Goal: Entertainment & Leisure: Consume media (video, audio)

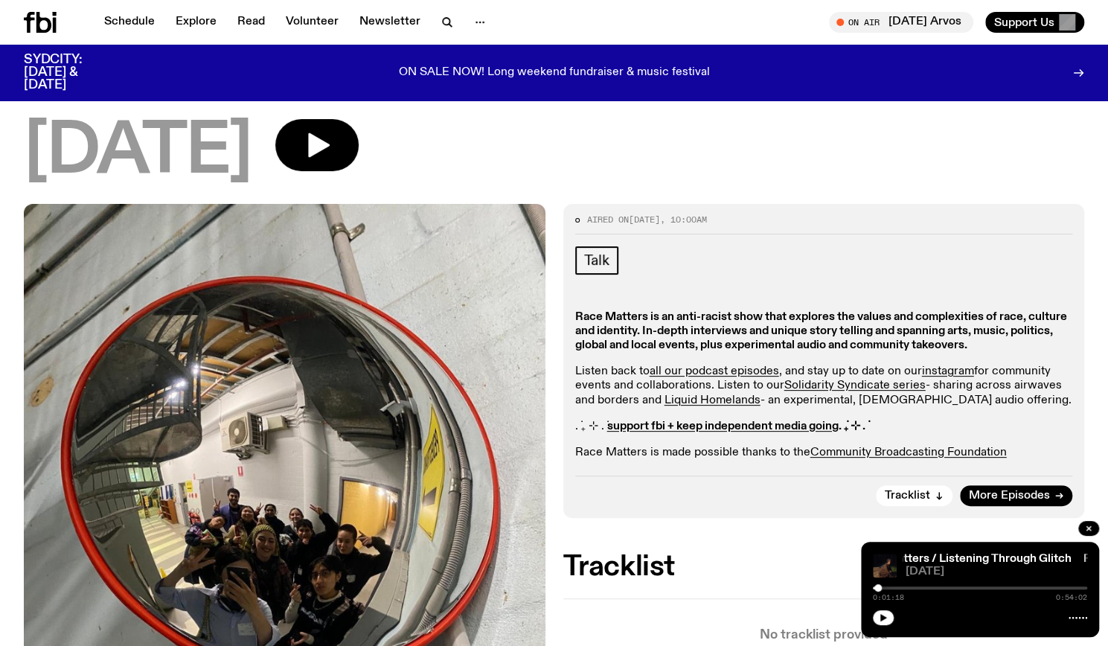
scroll to position [68, 0]
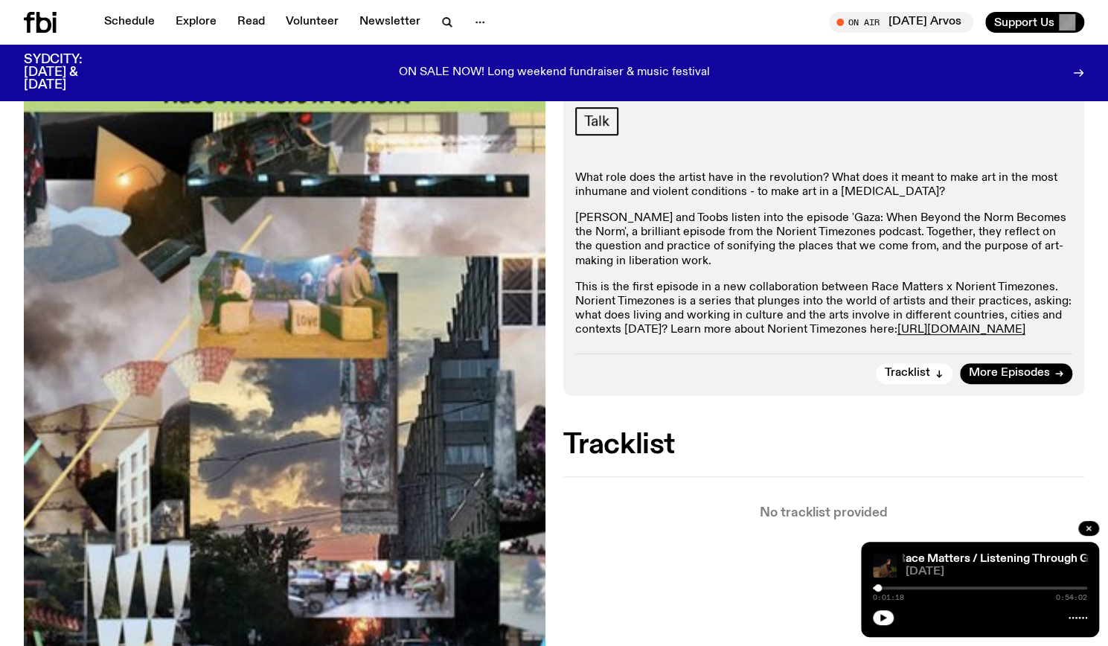
scroll to position [357, 0]
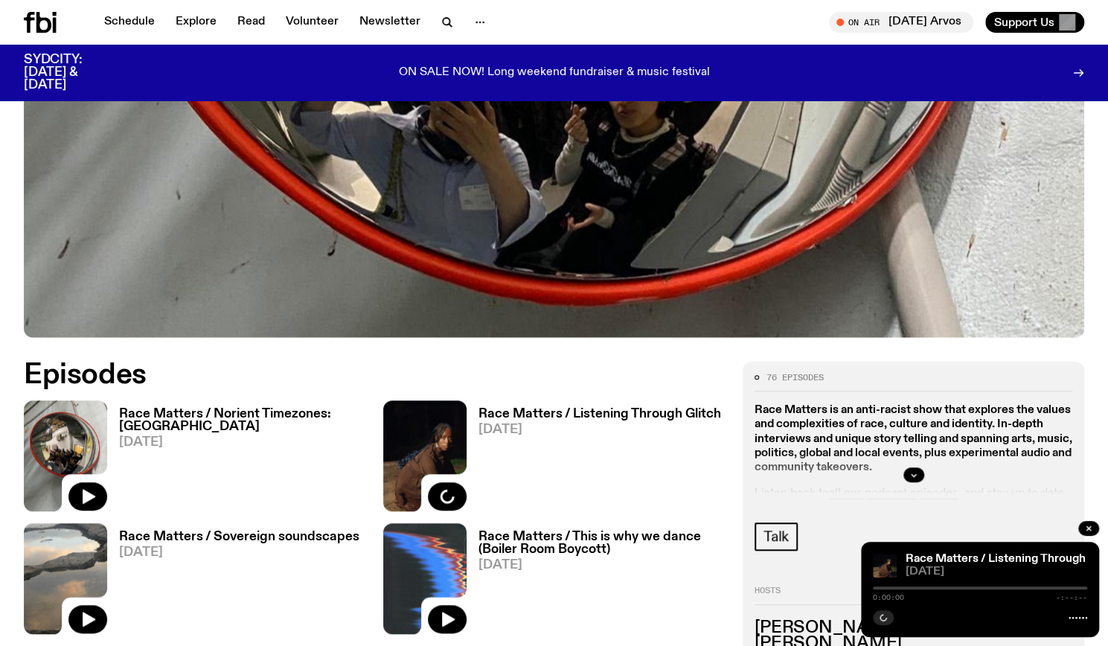
scroll to position [688, 0]
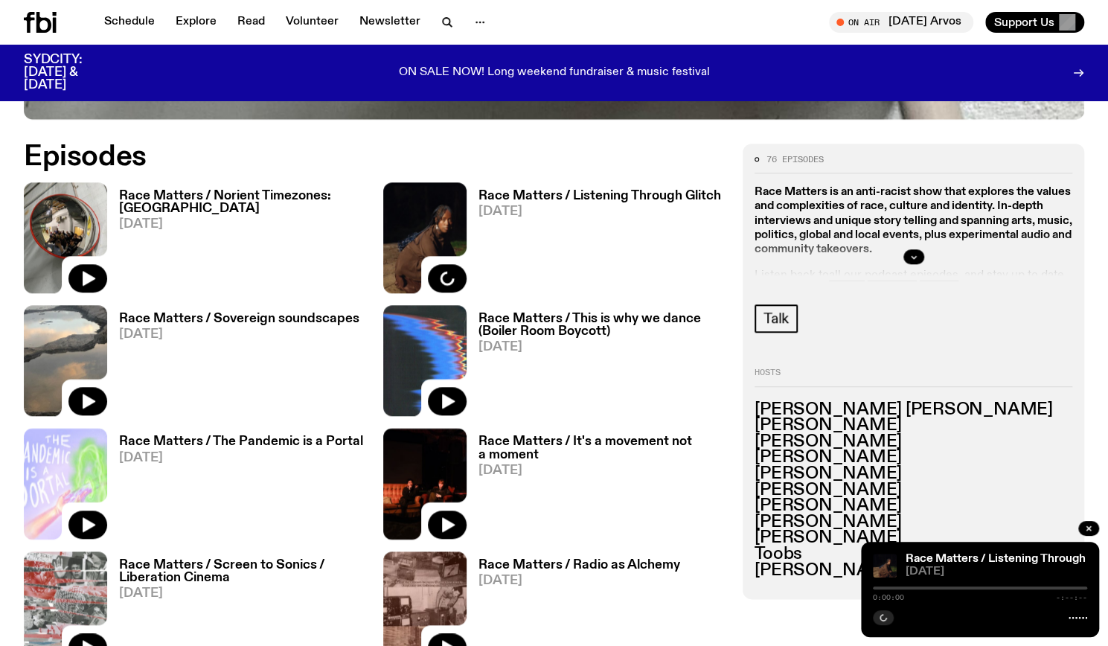
click at [537, 191] on h3 "Race Matters / Listening Through Glitch" at bounding box center [599, 196] width 243 height 13
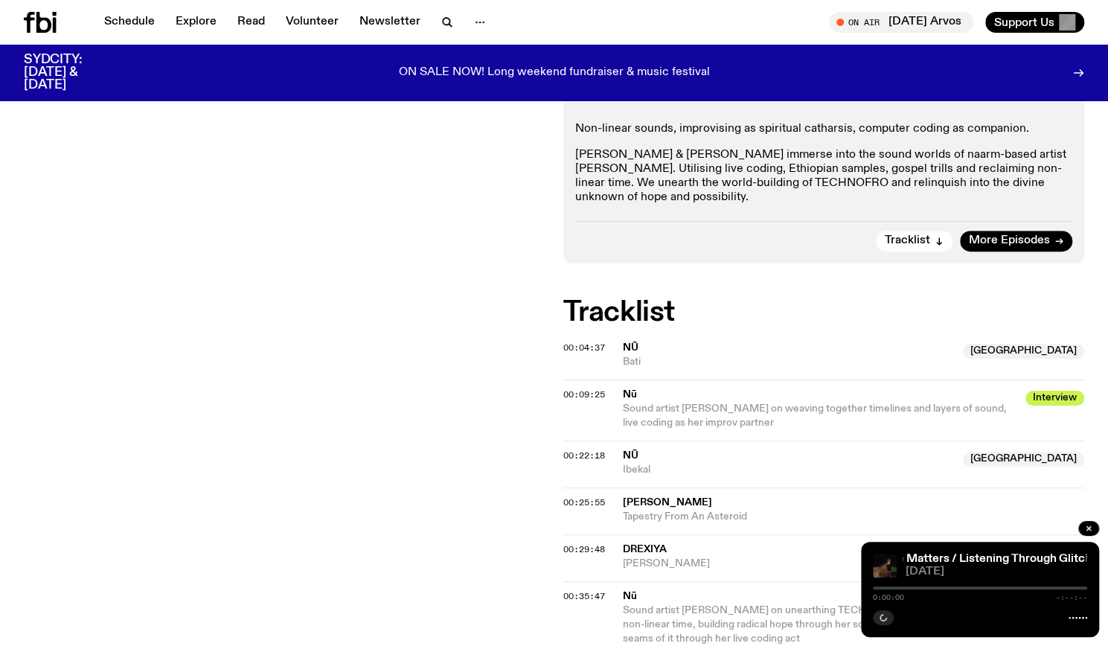
scroll to position [365, 0]
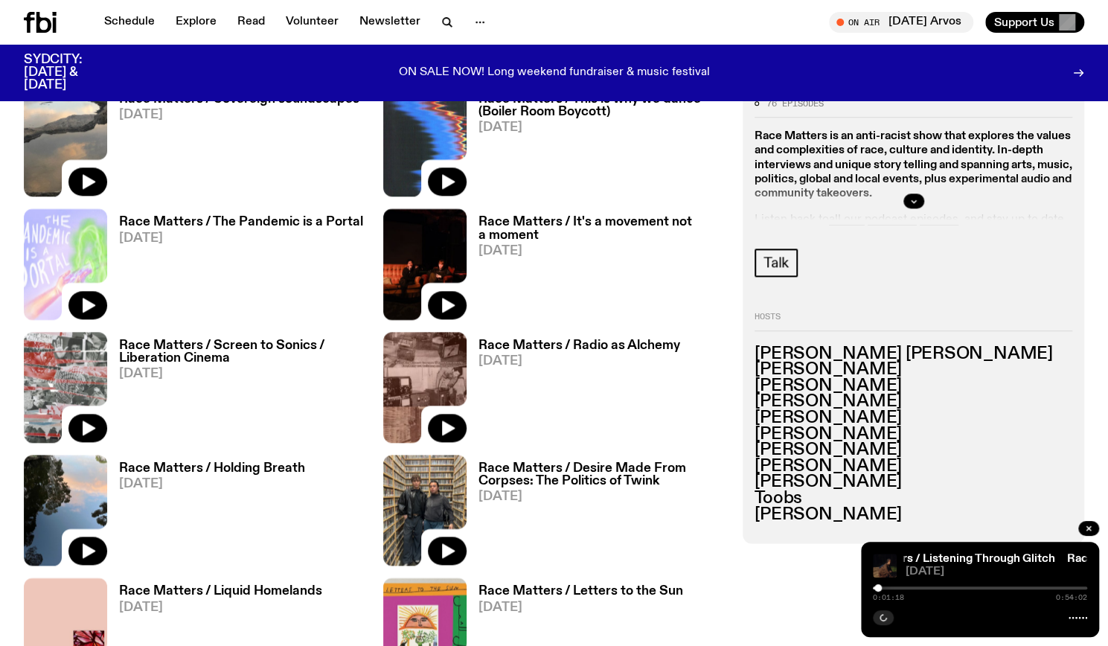
scroll to position [908, 0]
click at [582, 246] on span "03.08.25" at bounding box center [601, 250] width 246 height 13
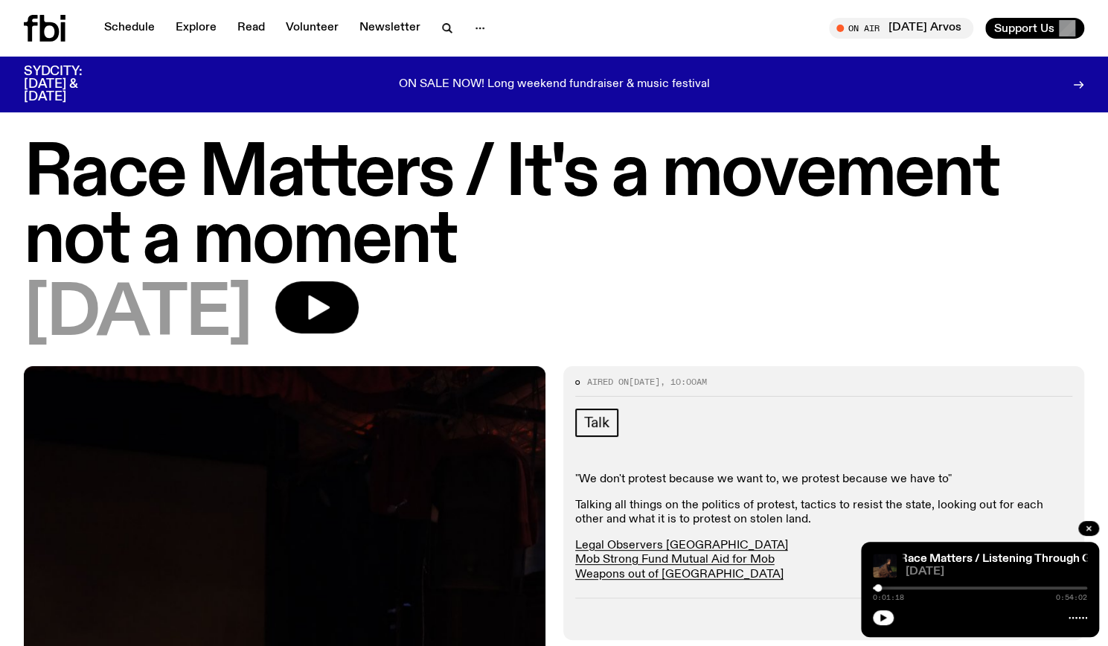
click at [84, 33] on div at bounding box center [59, 28] width 71 height 27
click at [60, 26] on icon at bounding box center [45, 28] width 42 height 27
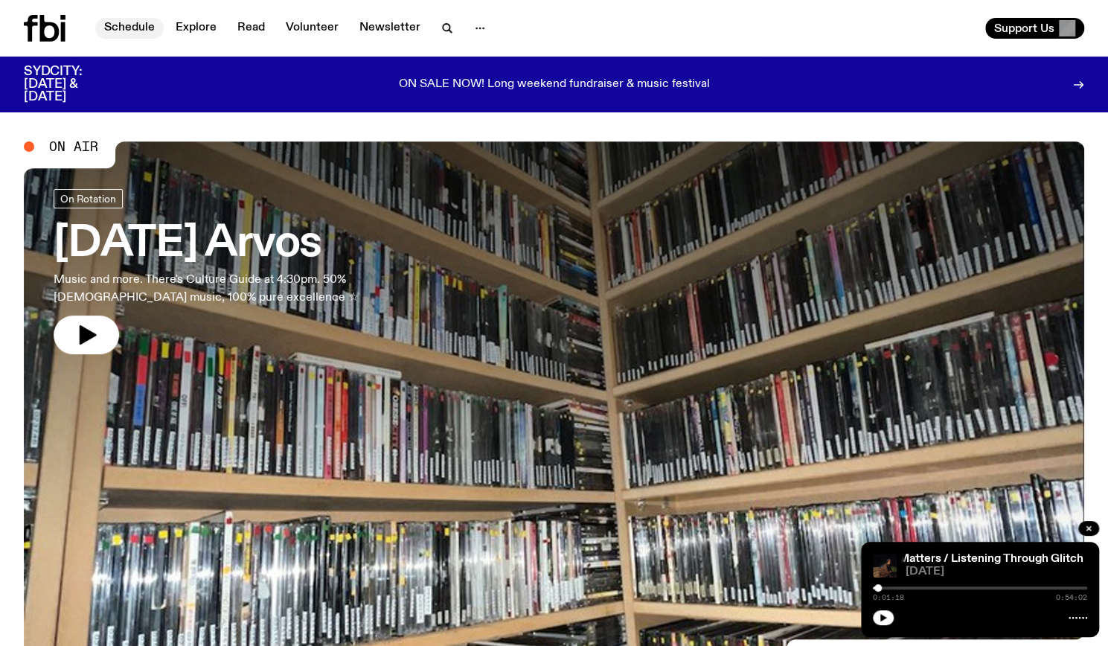
click at [110, 33] on link "Schedule" at bounding box center [129, 28] width 68 height 21
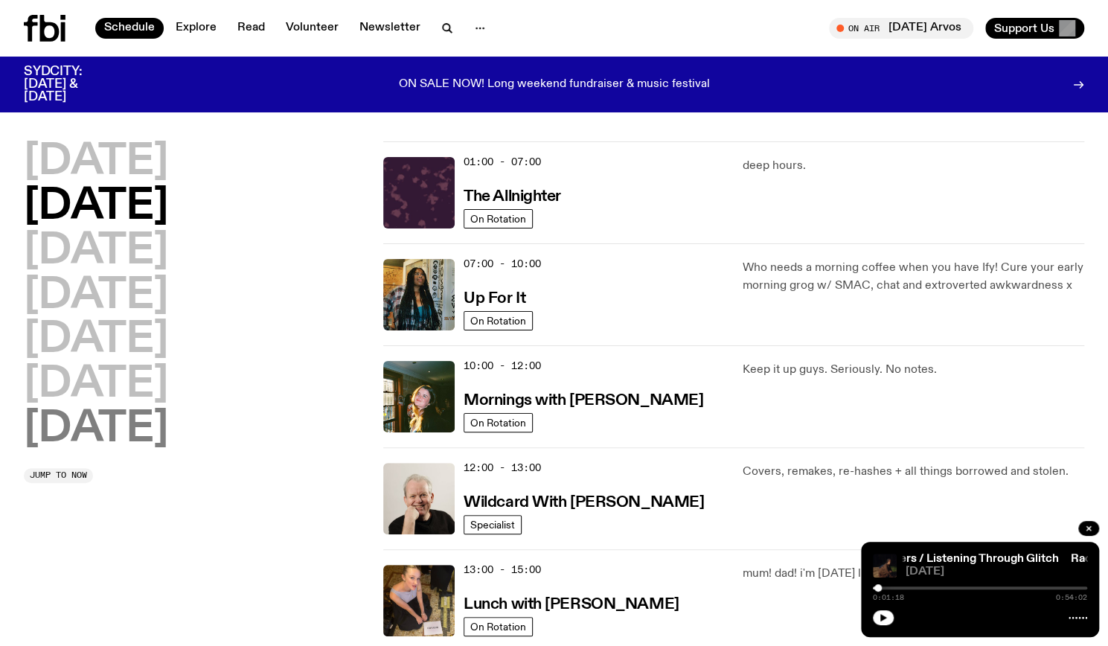
click at [117, 432] on h2 "Sunday" at bounding box center [96, 429] width 144 height 42
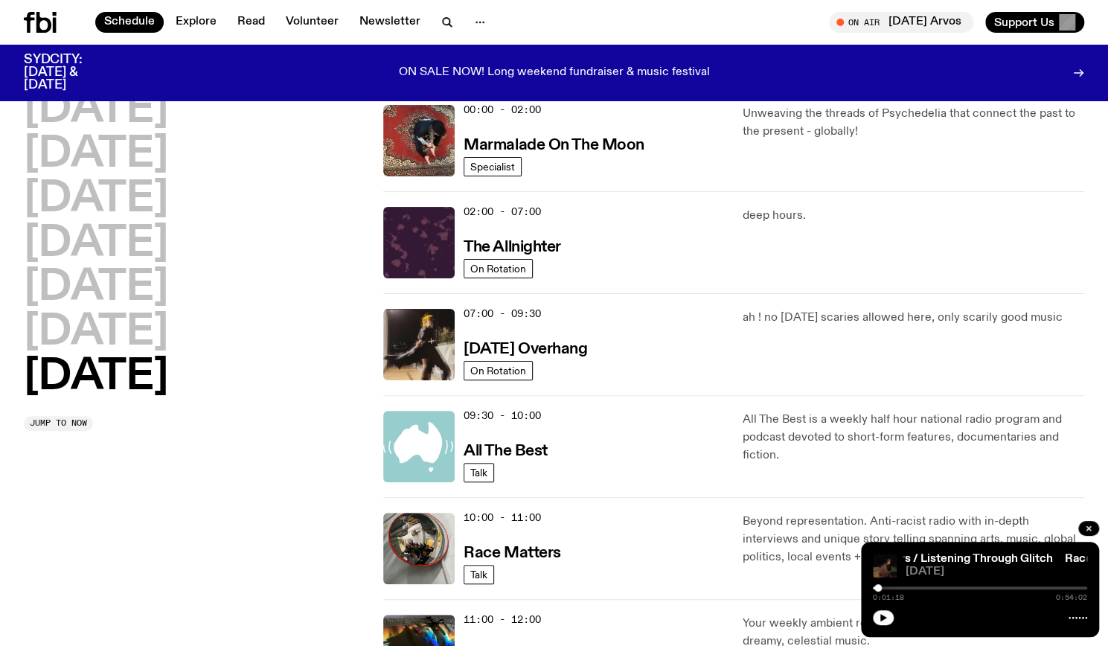
scroll to position [42, 0]
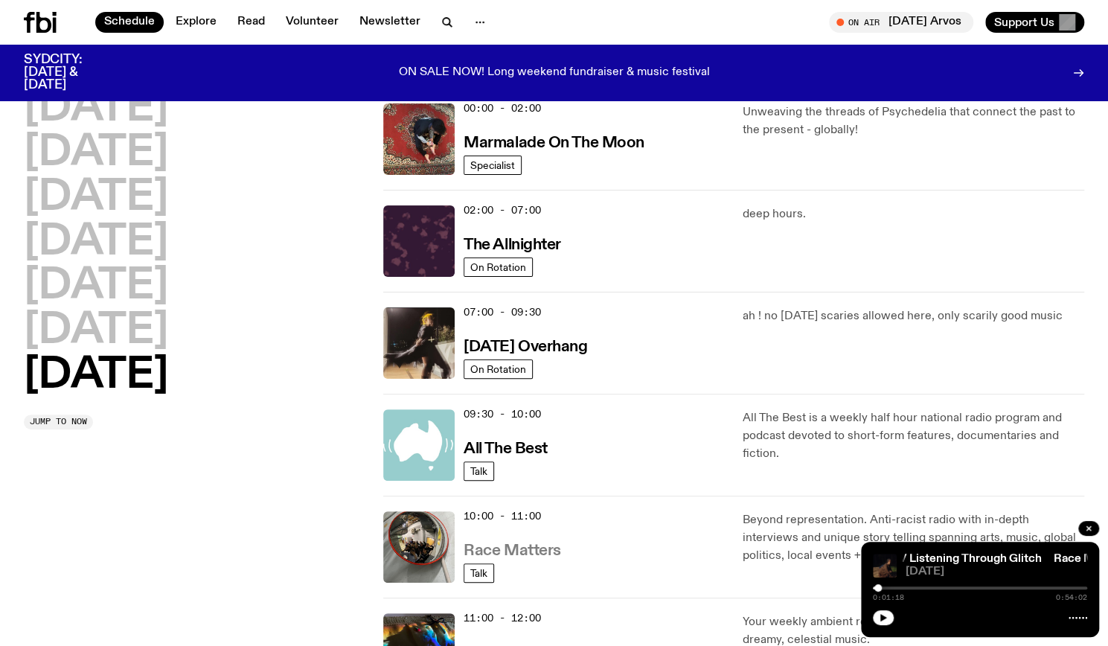
click at [534, 545] on h3 "Race Matters" at bounding box center [512, 551] width 97 height 16
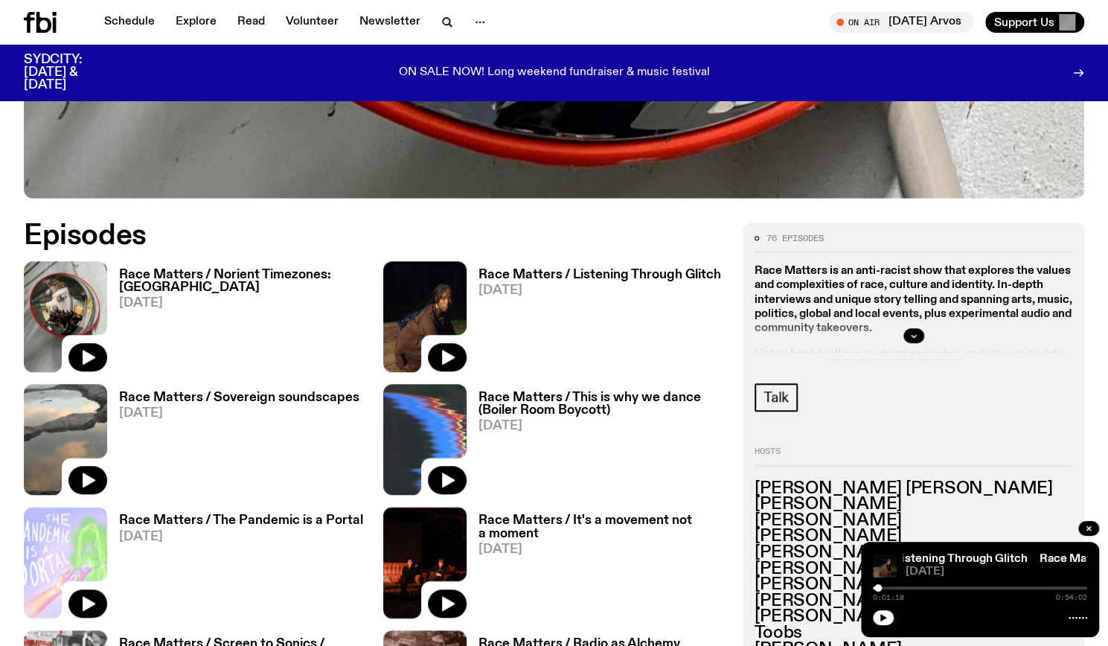
scroll to position [623, 0]
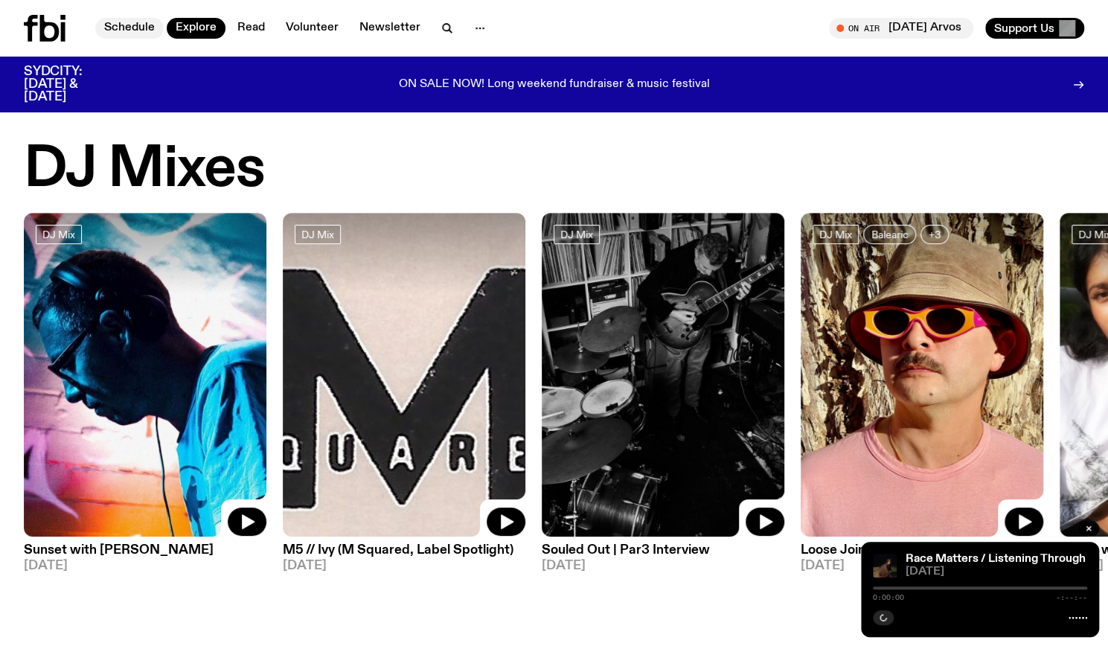
click at [129, 33] on link "Schedule" at bounding box center [129, 28] width 68 height 21
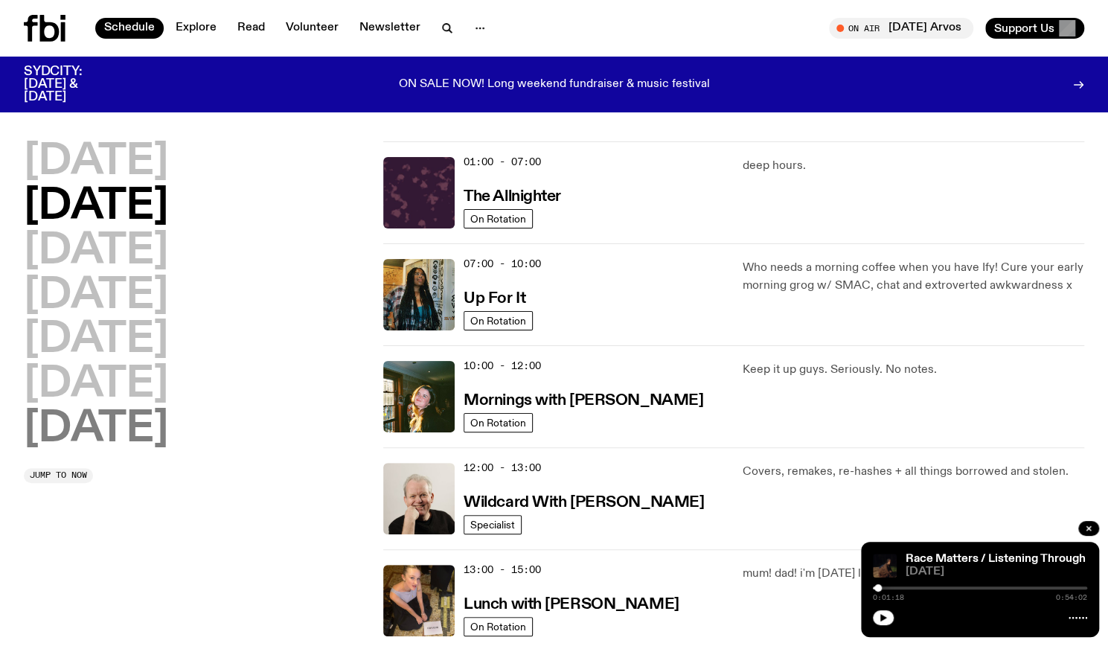
click at [142, 426] on h2 "Sunday" at bounding box center [96, 429] width 144 height 42
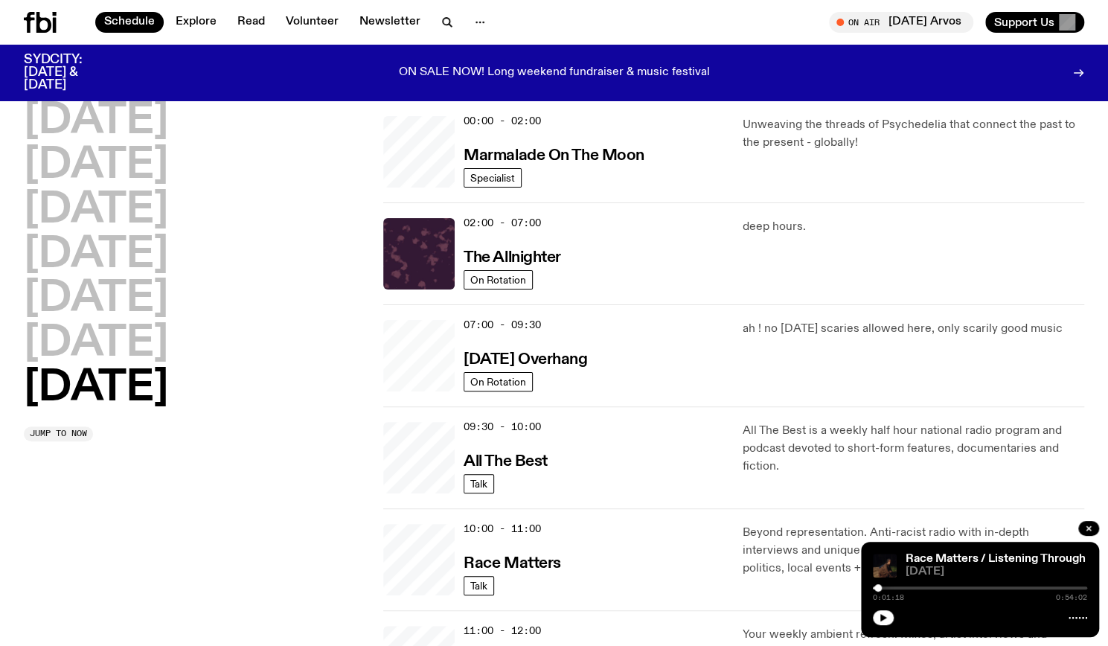
scroll to position [42, 0]
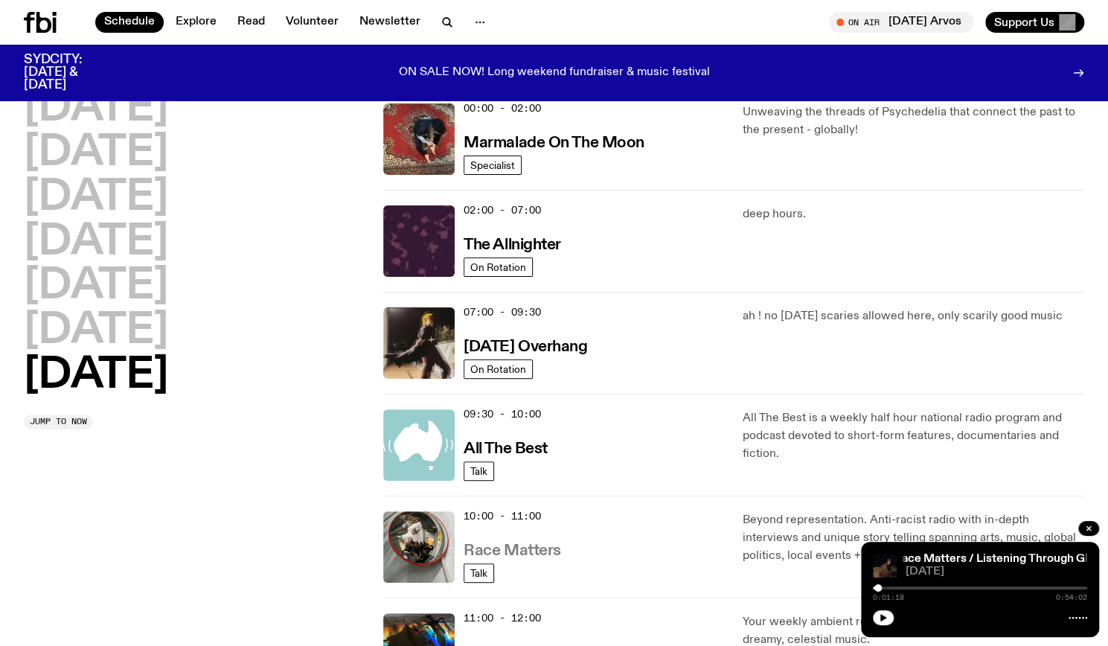
click at [512, 543] on h3 "Race Matters" at bounding box center [512, 551] width 97 height 16
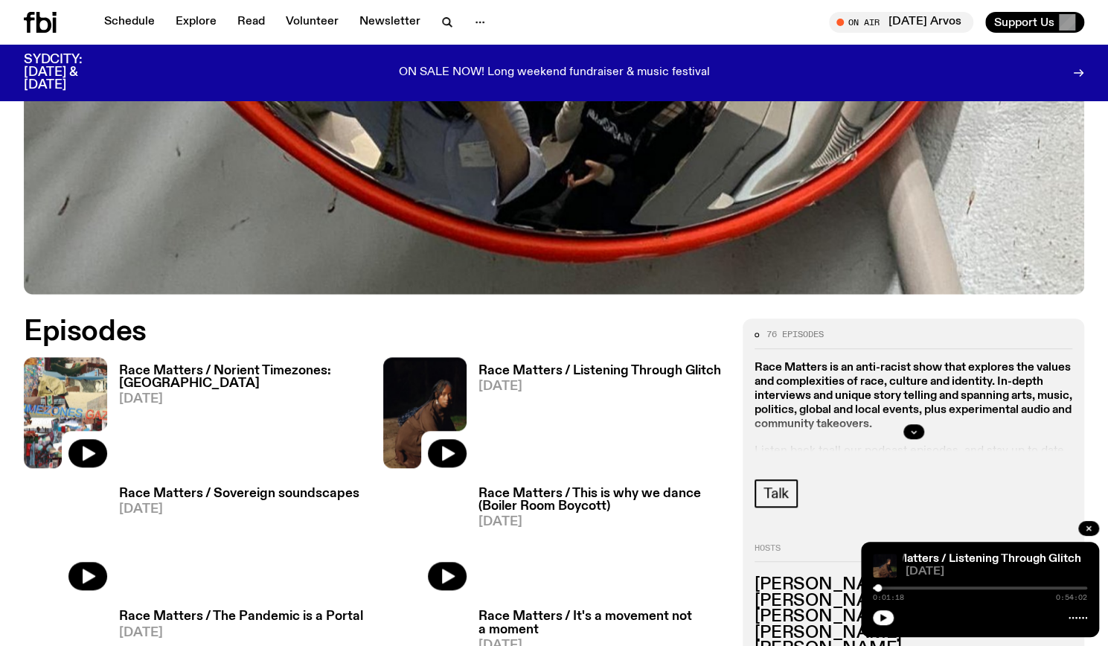
scroll to position [515, 0]
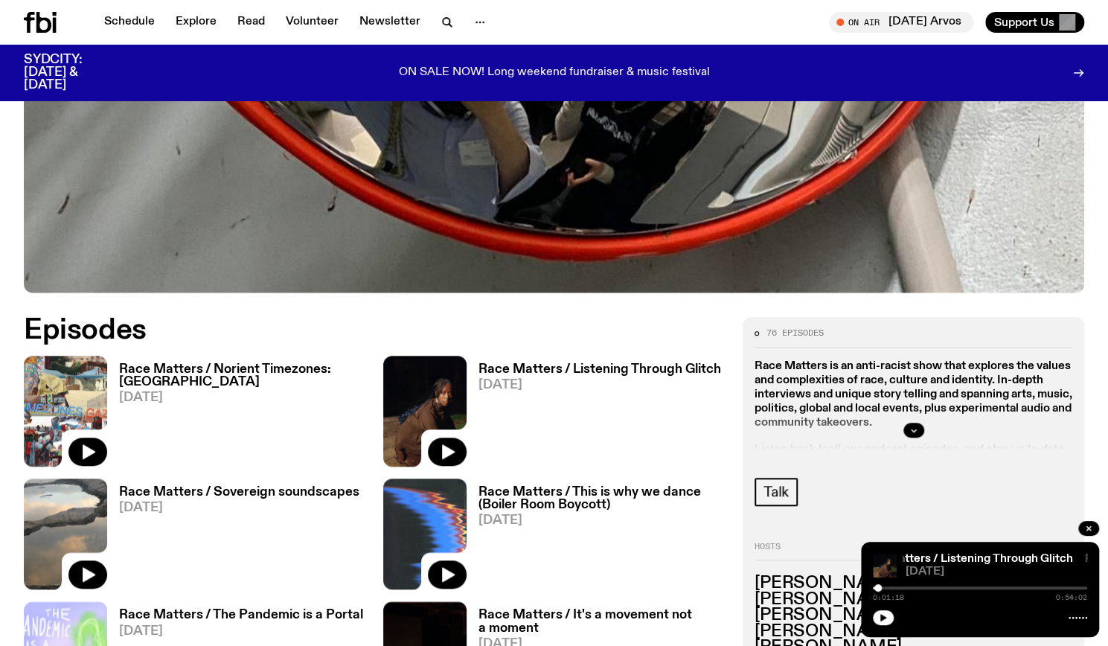
click at [212, 335] on h2 "Episodes" at bounding box center [374, 330] width 701 height 27
click at [241, 363] on h3 "Race Matters / Norient Timezones: [GEOGRAPHIC_DATA]" at bounding box center [242, 375] width 246 height 25
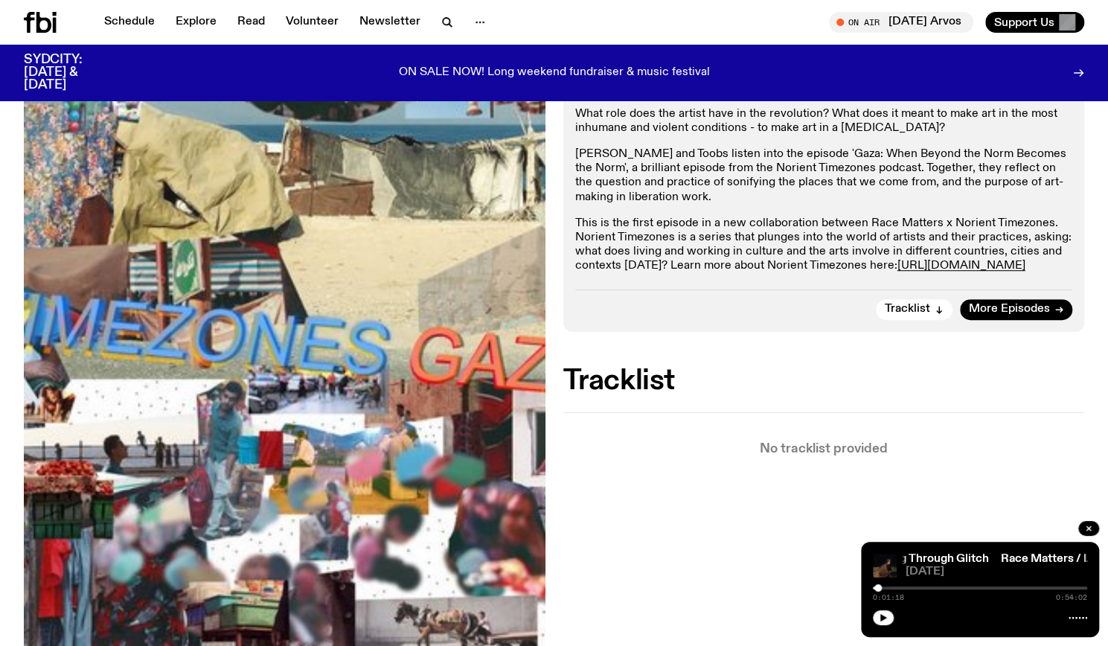
scroll to position [421, 0]
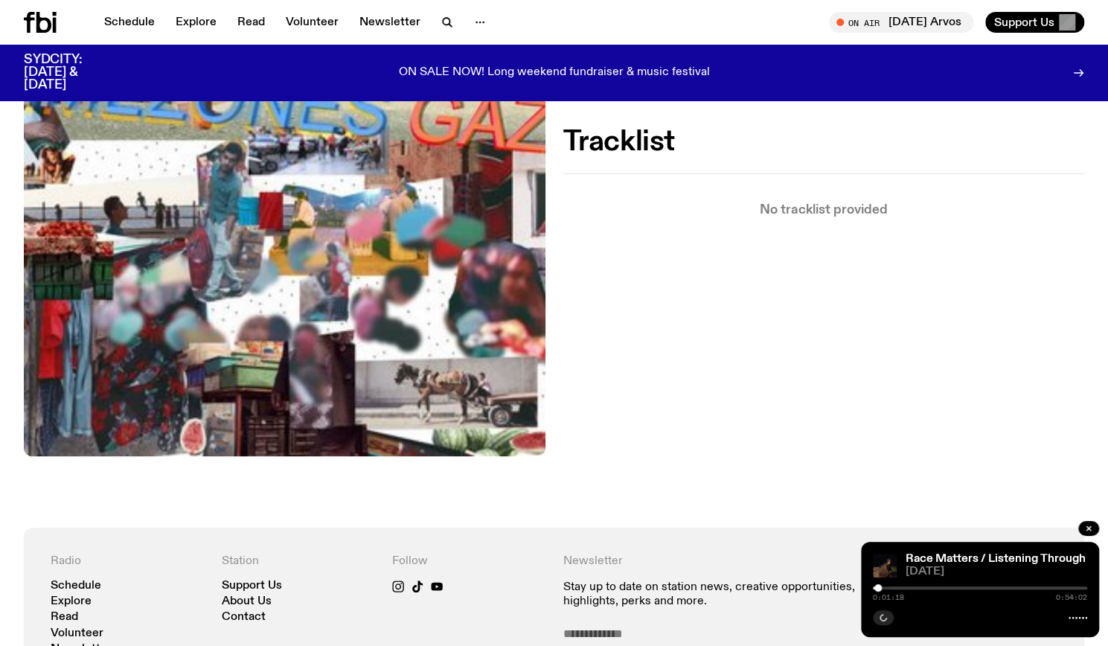
scroll to position [660, 0]
click at [397, 279] on img at bounding box center [285, 108] width 522 height 694
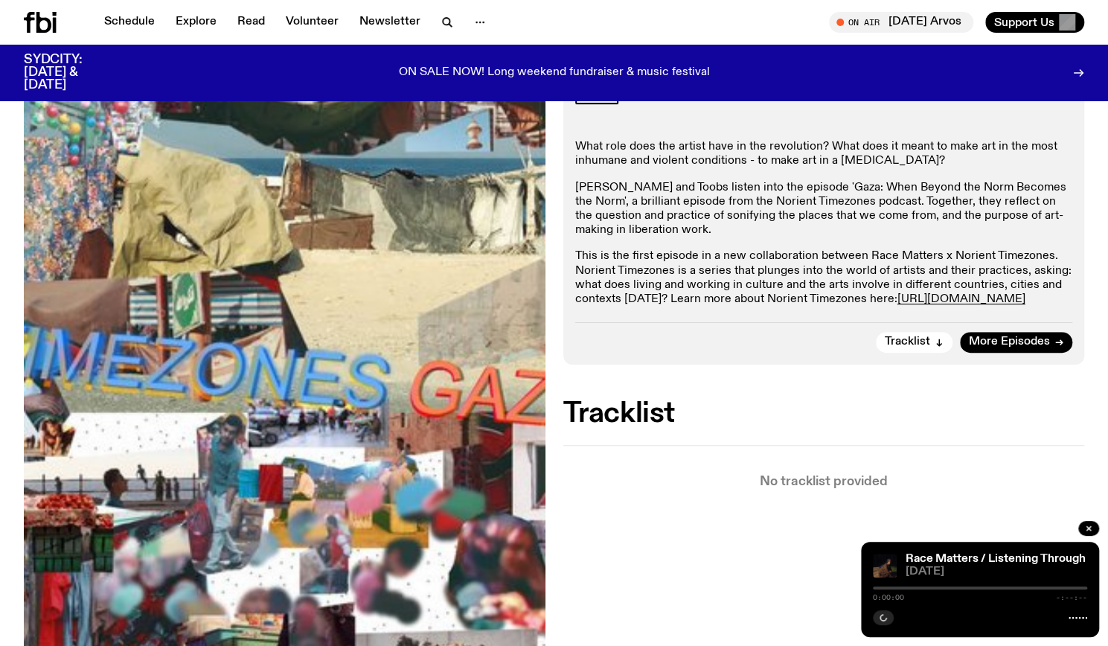
scroll to position [389, 0]
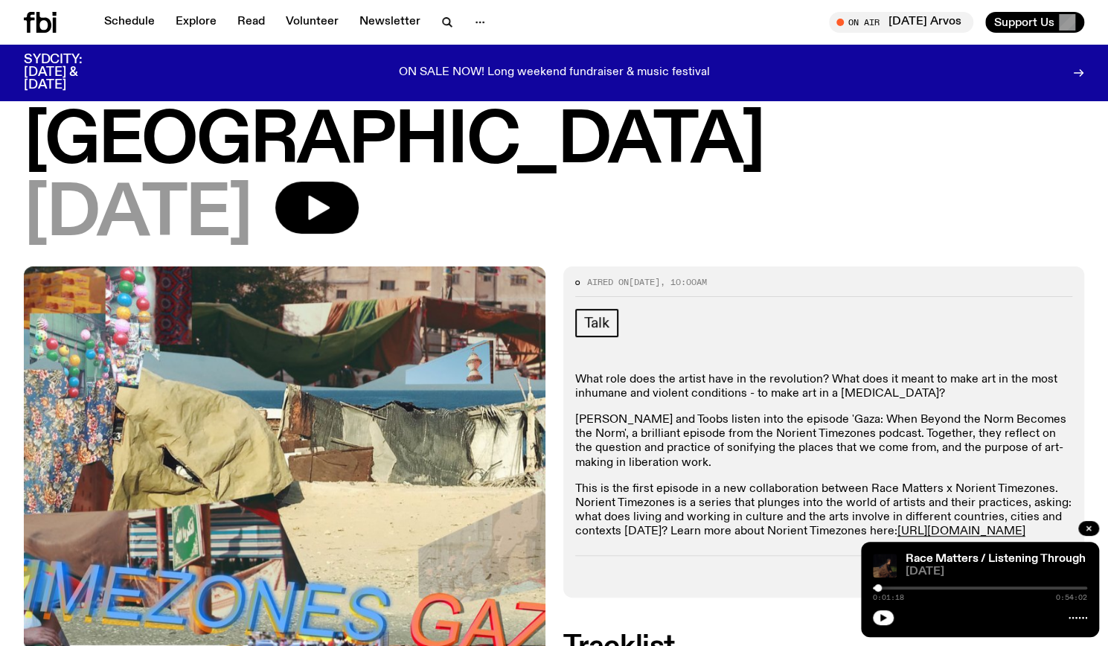
scroll to position [147, 0]
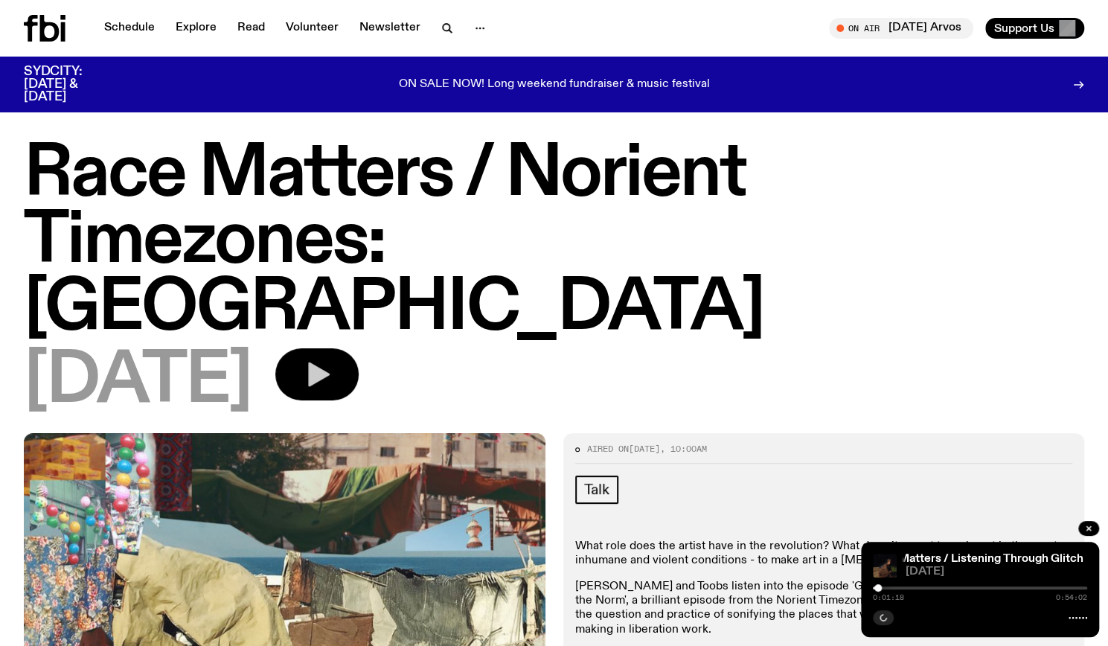
click at [330, 362] on icon "button" at bounding box center [319, 374] width 22 height 25
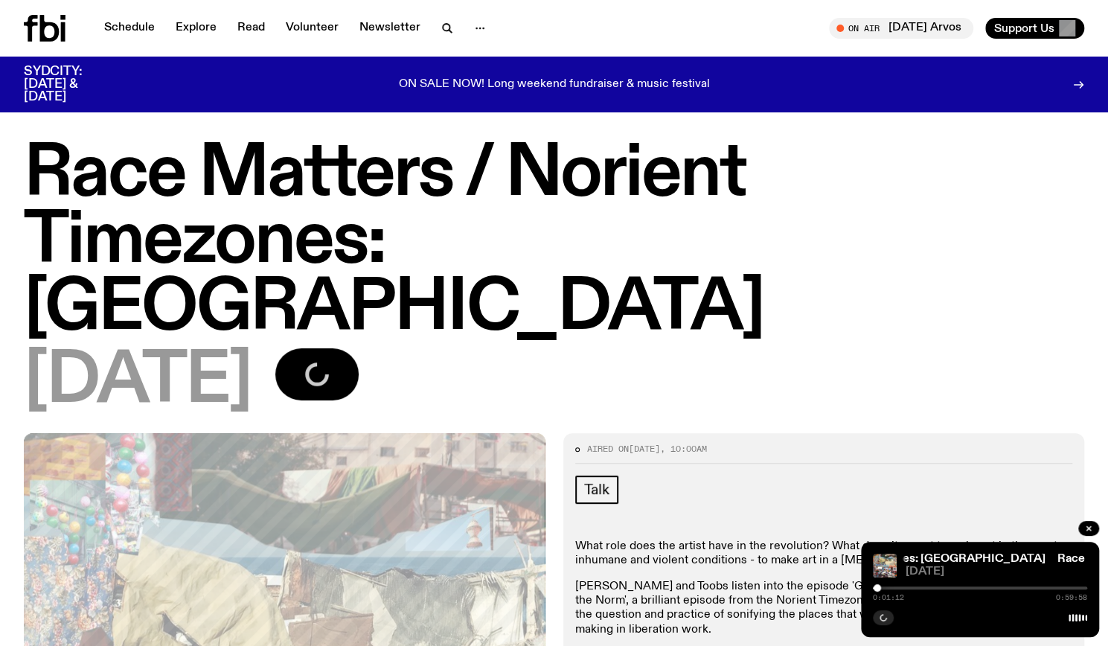
click at [885, 586] on div at bounding box center [980, 587] width 214 height 3
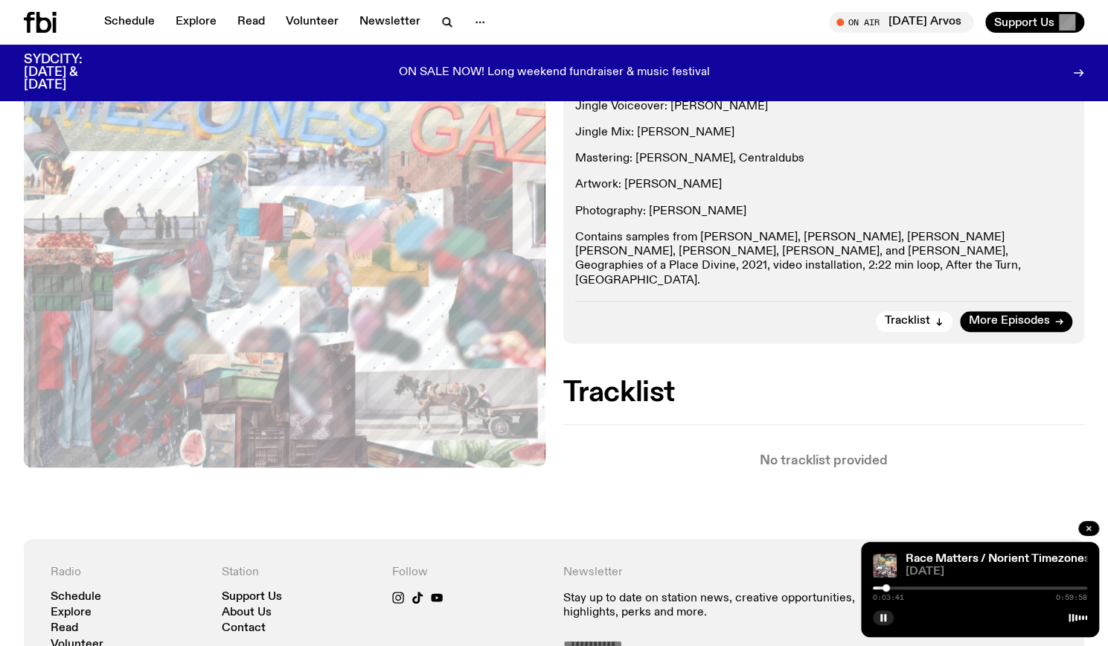
scroll to position [859, 0]
click at [882, 617] on icon "button" at bounding box center [883, 617] width 9 height 9
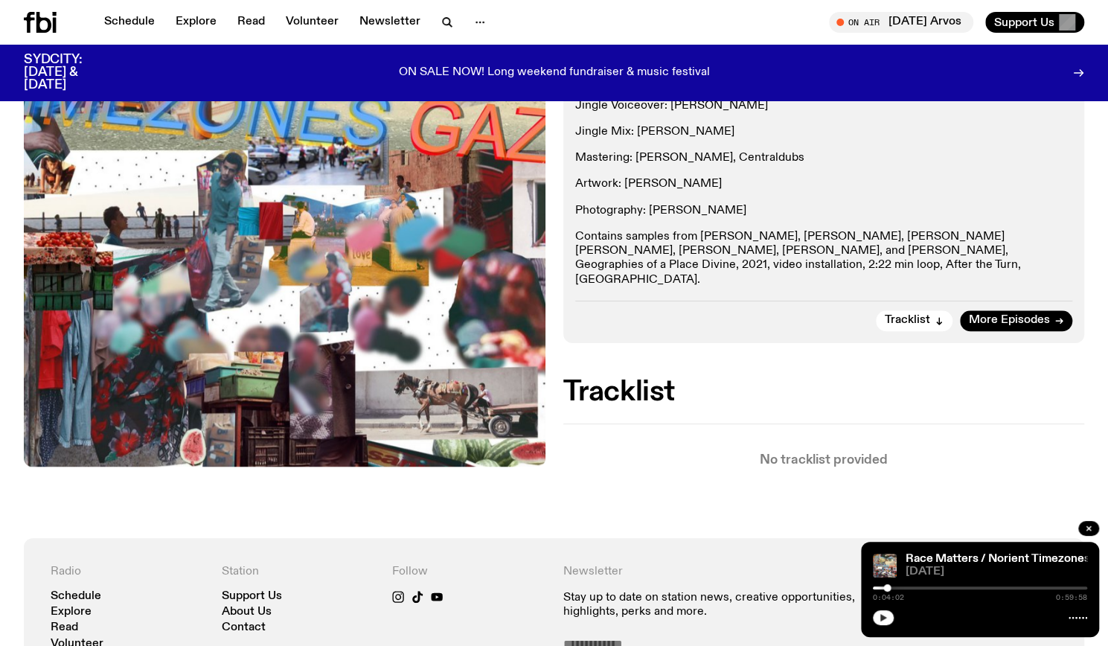
click at [876, 619] on button "button" at bounding box center [883, 617] width 21 height 15
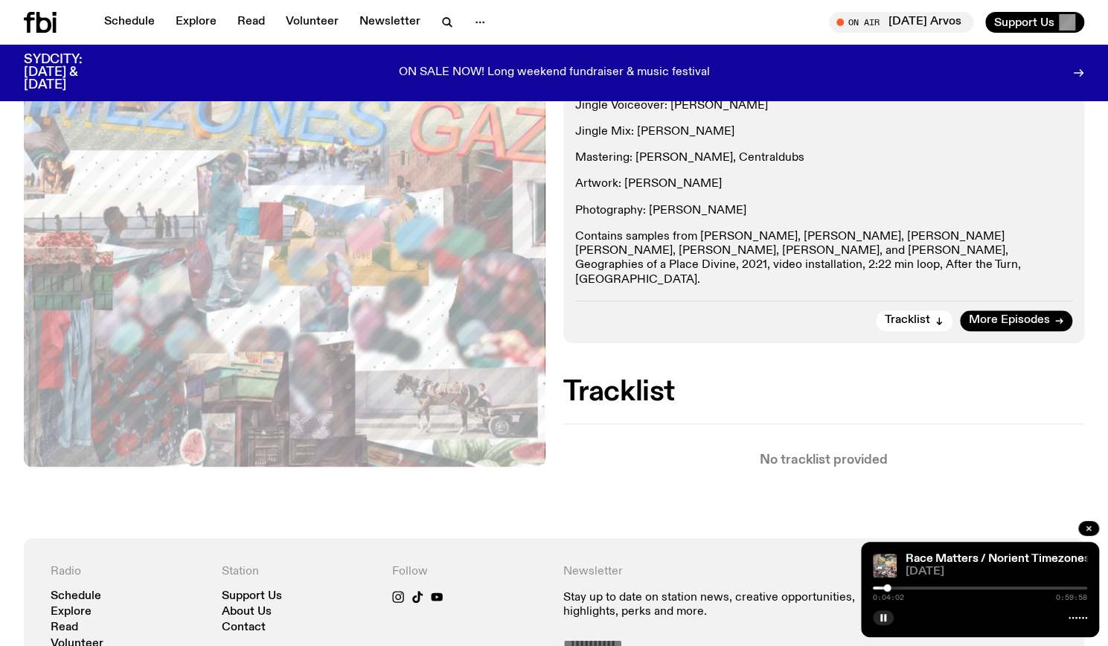
click at [892, 589] on div at bounding box center [980, 587] width 214 height 3
click at [896, 589] on div at bounding box center [892, 587] width 7 height 7
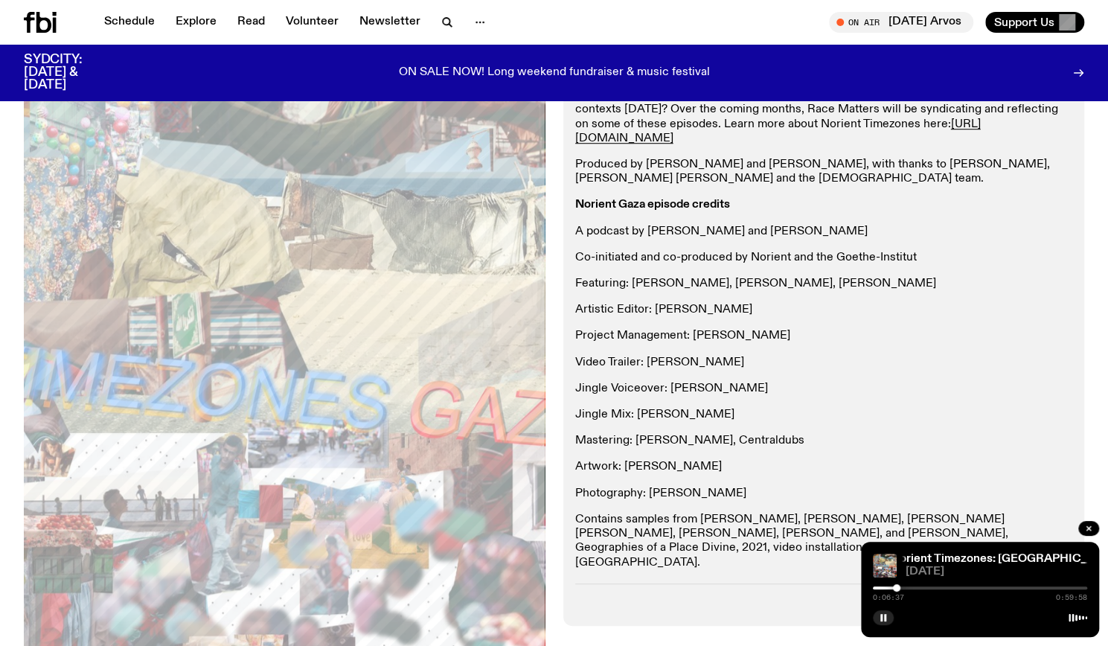
scroll to position [578, 0]
click at [906, 587] on div at bounding box center [980, 587] width 214 height 3
click at [910, 586] on div at bounding box center [980, 587] width 214 height 3
click at [905, 586] on div at bounding box center [803, 587] width 214 height 3
click at [882, 620] on icon "button" at bounding box center [883, 617] width 9 height 9
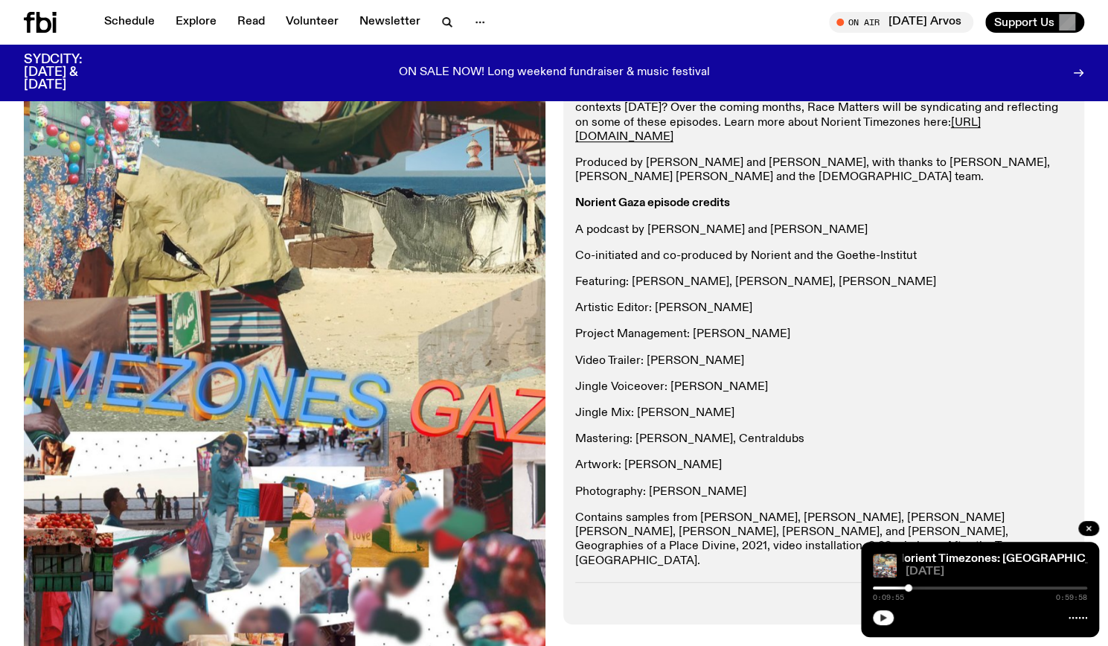
click at [876, 620] on button "button" at bounding box center [883, 617] width 21 height 15
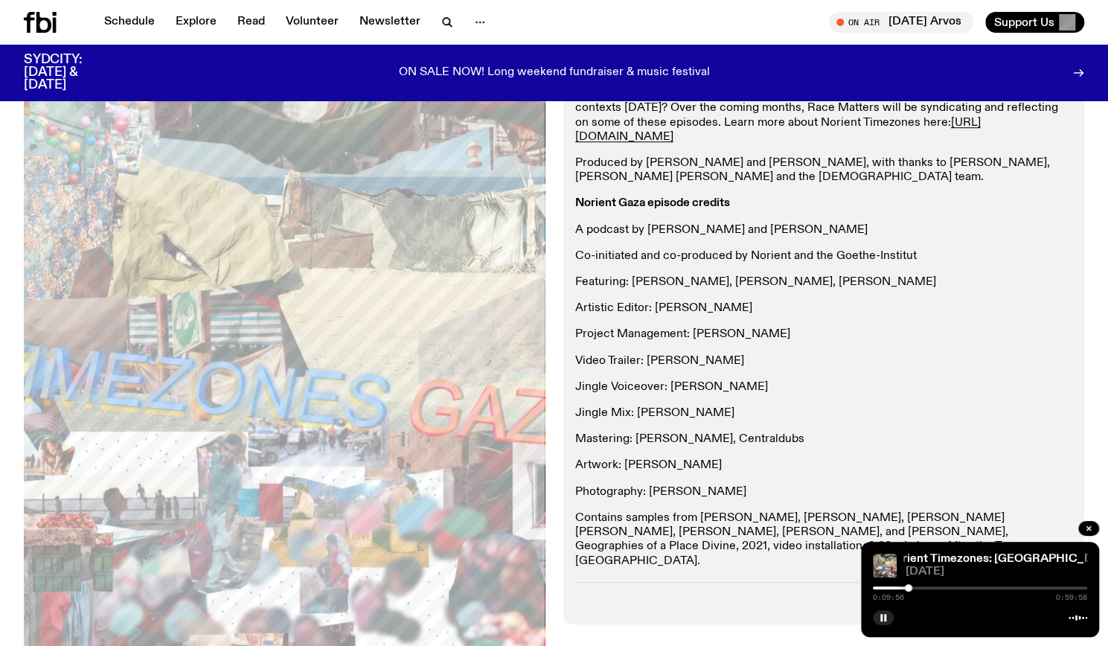
click at [923, 587] on div at bounding box center [980, 587] width 214 height 3
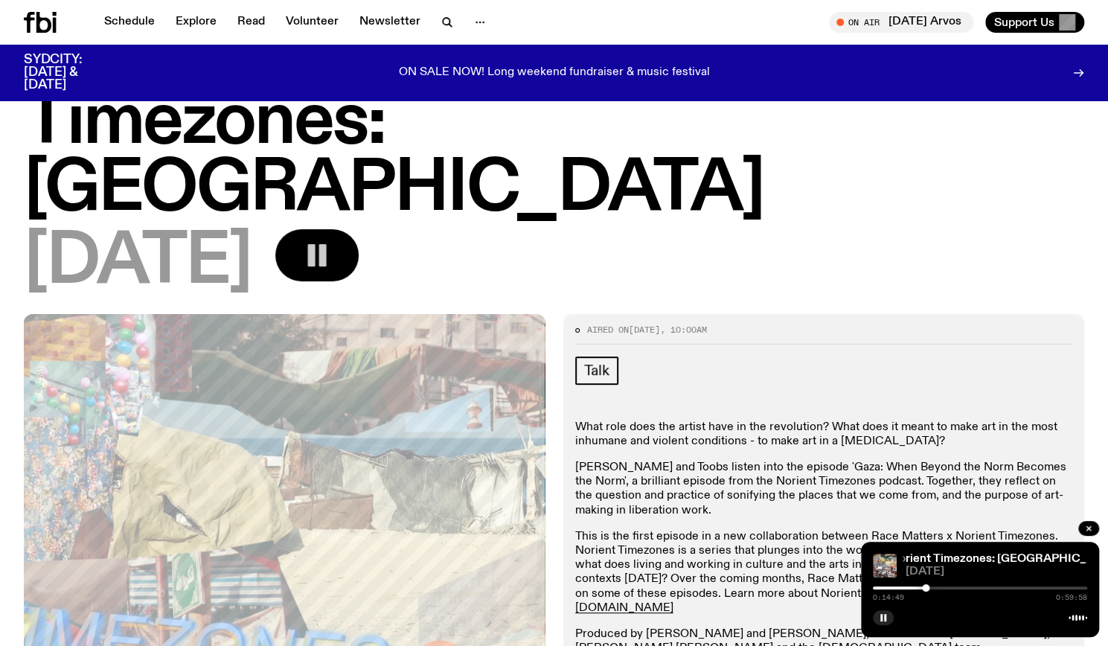
scroll to position [283, 0]
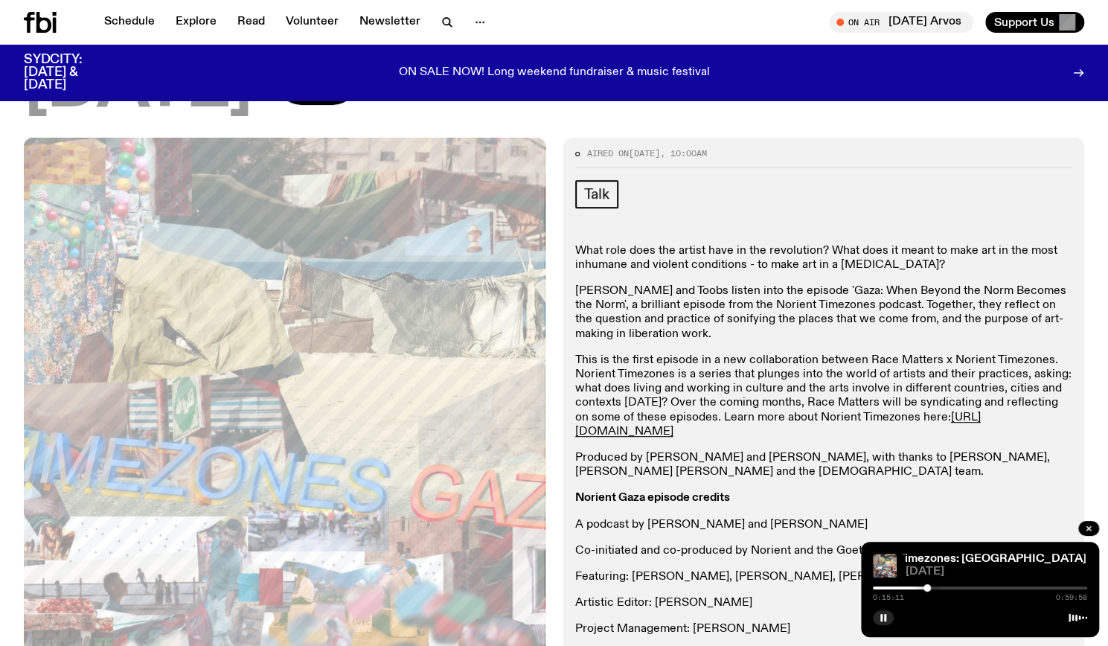
click at [925, 589] on div at bounding box center [926, 587] width 7 height 7
click at [886, 620] on icon "button" at bounding box center [883, 617] width 9 height 9
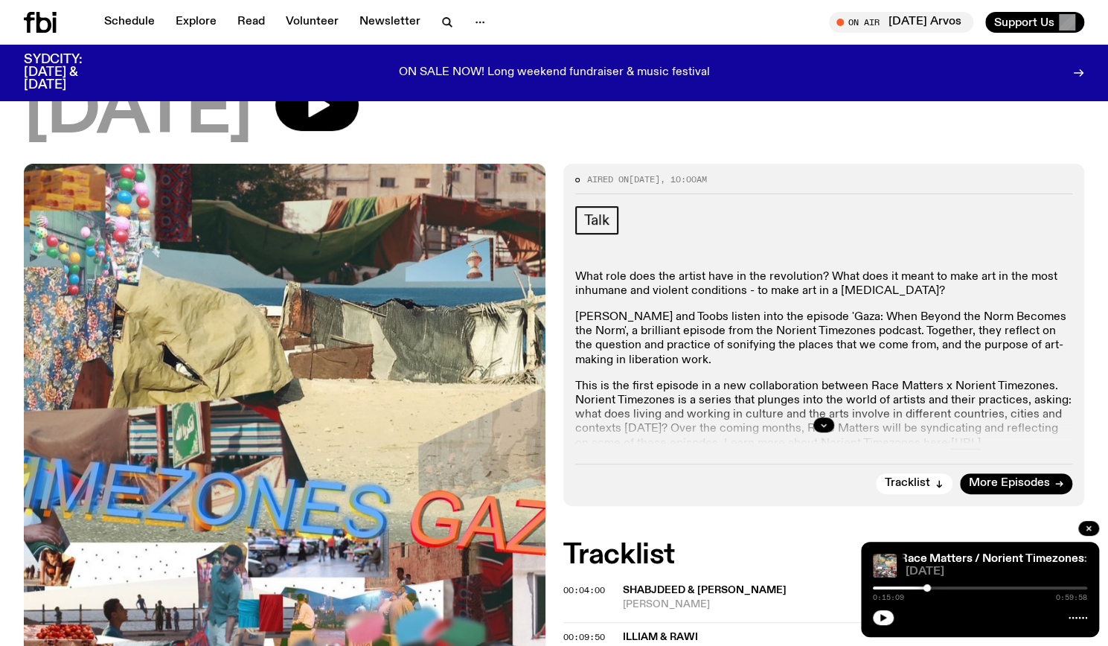
scroll to position [252, 0]
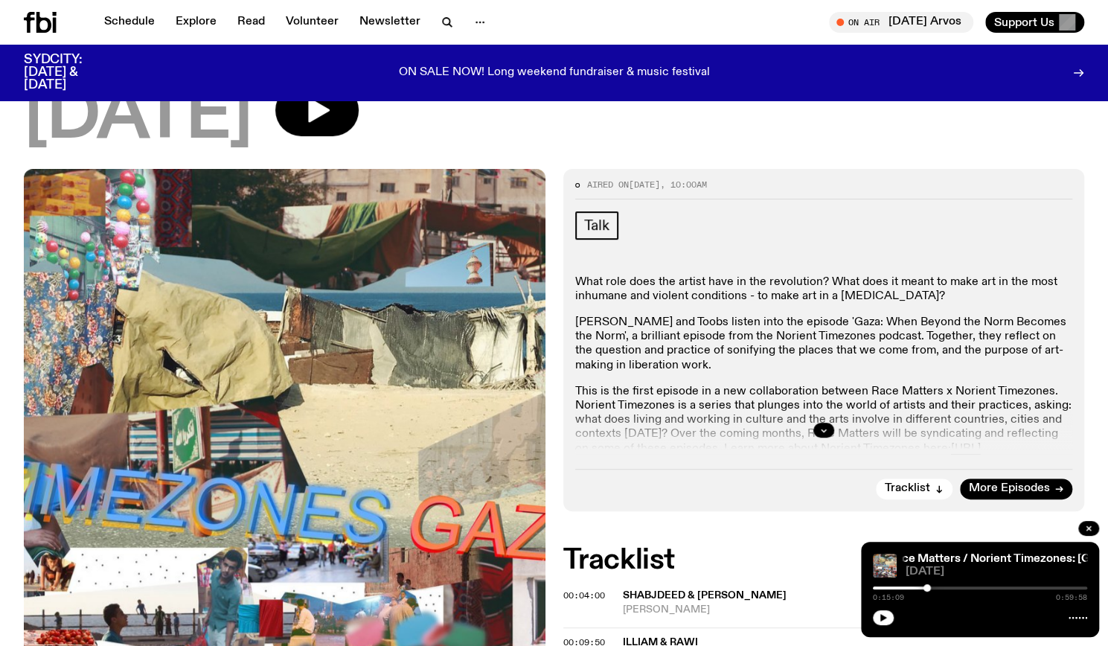
click at [820, 406] on div at bounding box center [824, 430] width 498 height 48
click at [827, 423] on button "button" at bounding box center [823, 430] width 21 height 15
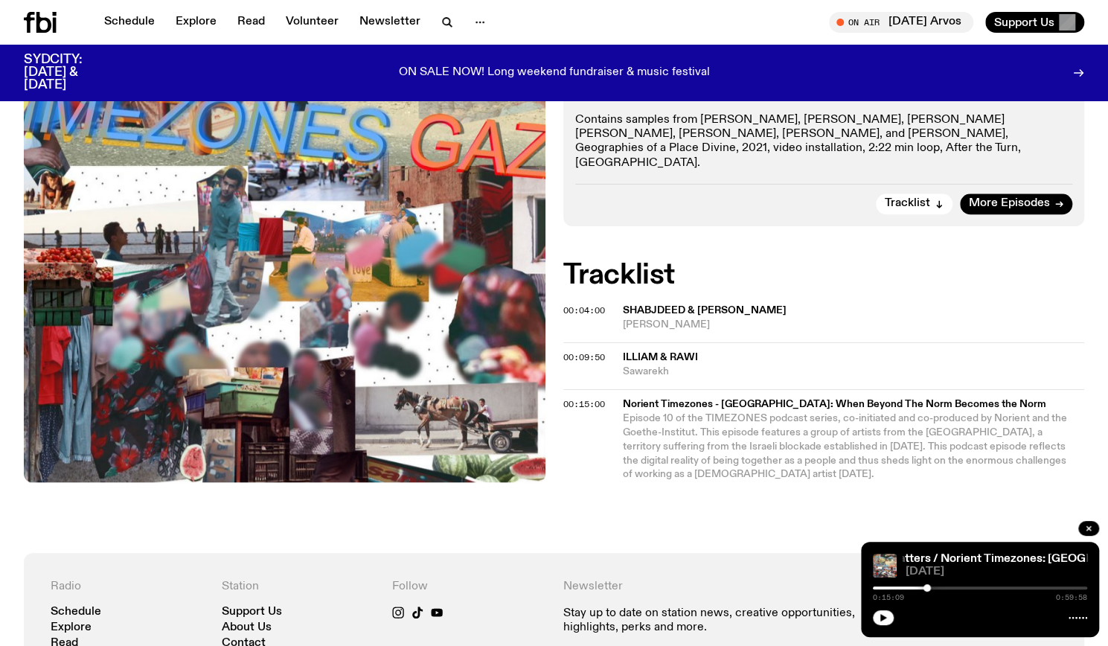
scroll to position [977, 0]
click at [958, 586] on div "0:15:09 0:59:58" at bounding box center [980, 592] width 214 height 18
click at [960, 590] on div "0:15:09 0:59:58" at bounding box center [980, 592] width 214 height 18
click at [960, 586] on div at bounding box center [980, 587] width 214 height 3
click at [981, 589] on div at bounding box center [980, 587] width 214 height 3
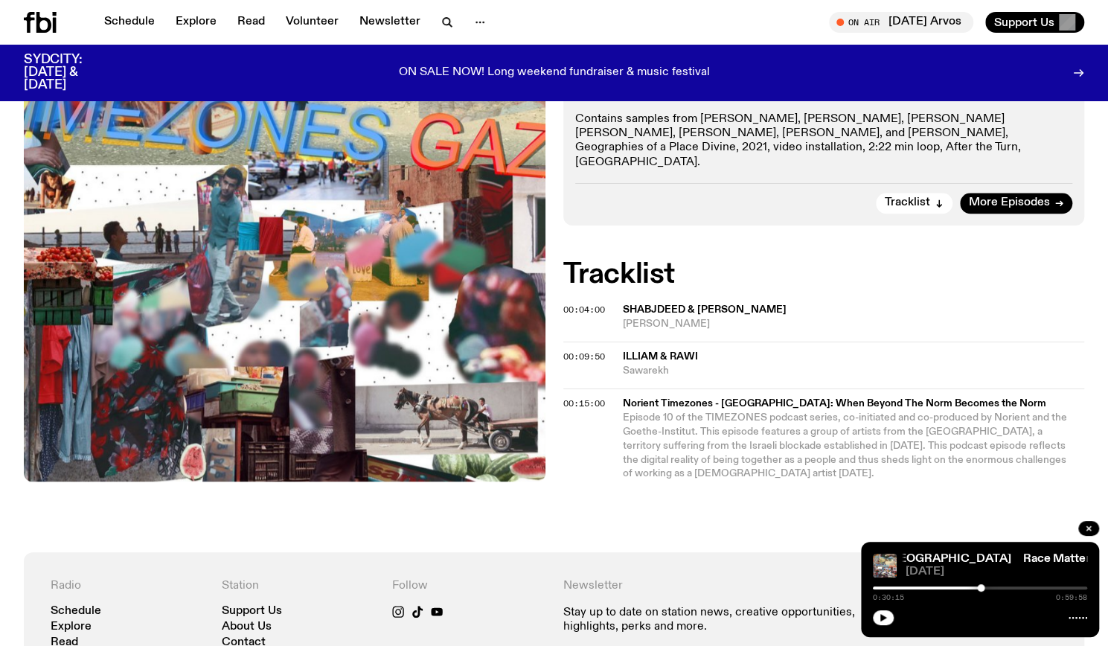
click at [991, 589] on div at bounding box center [980, 587] width 214 height 3
click at [885, 615] on icon "button" at bounding box center [883, 617] width 9 height 9
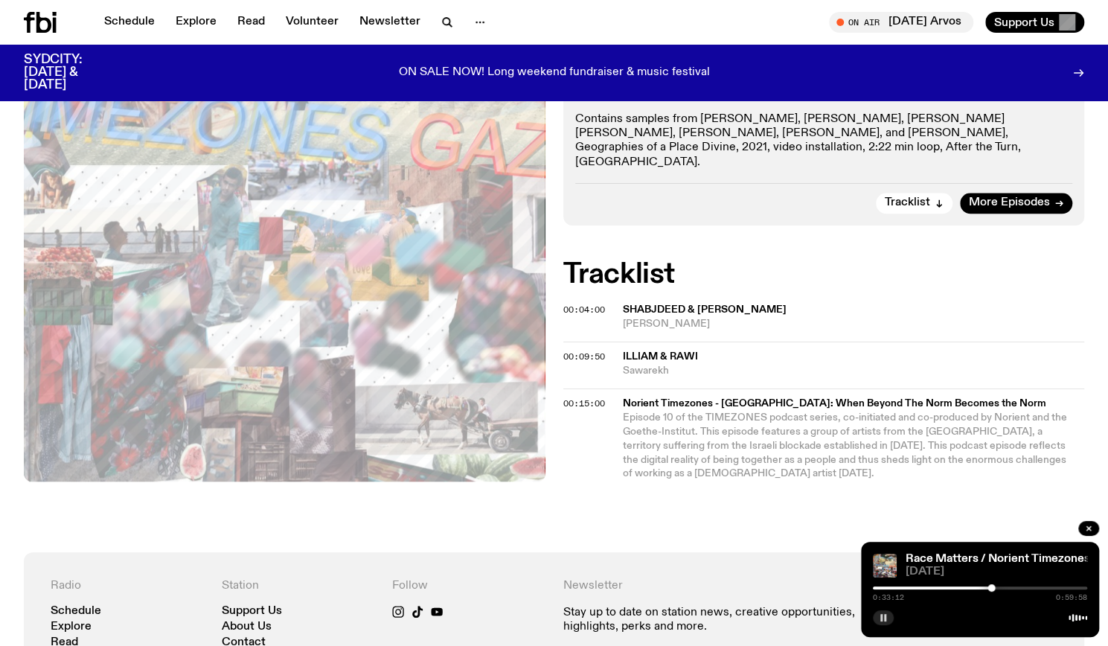
click at [997, 589] on div at bounding box center [980, 587] width 214 height 3
click at [1001, 589] on div at bounding box center [980, 587] width 214 height 3
click at [1004, 589] on div at bounding box center [1003, 587] width 7 height 7
click at [1007, 587] on div at bounding box center [1003, 587] width 7 height 7
click at [1013, 586] on div at bounding box center [980, 587] width 214 height 3
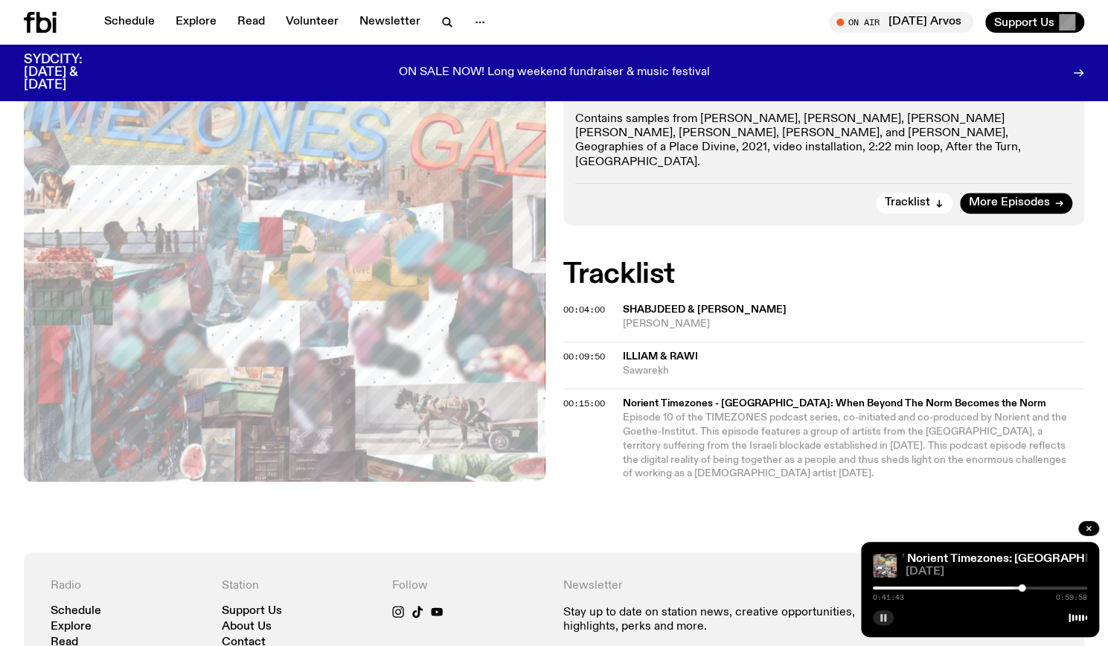
click at [1029, 586] on div at bounding box center [980, 587] width 214 height 3
click at [1031, 587] on div at bounding box center [1029, 587] width 7 height 7
click at [1042, 586] on div at bounding box center [1039, 587] width 7 height 7
click at [1046, 586] on div at bounding box center [980, 587] width 214 height 3
click at [1044, 586] on div at bounding box center [1046, 587] width 7 height 7
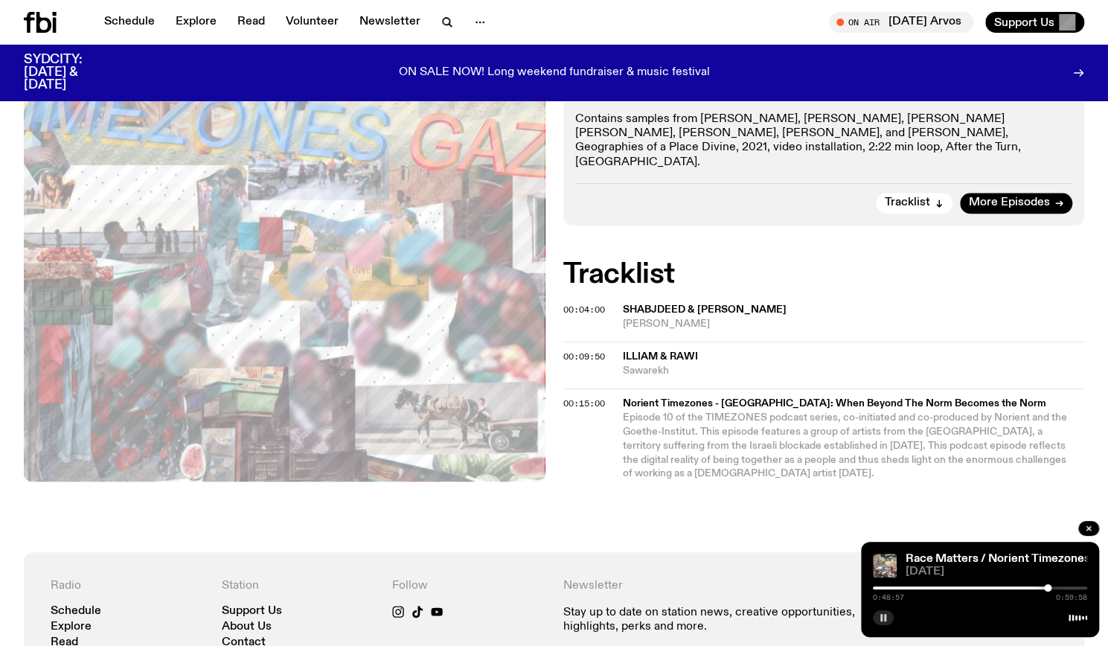
click at [1054, 585] on div "0:48:57 0:59:58" at bounding box center [980, 592] width 214 height 18
click at [1056, 589] on div at bounding box center [980, 587] width 214 height 3
click at [1067, 583] on div "0:51:18 0:59:58" at bounding box center [980, 592] width 214 height 18
click at [1064, 589] on div at bounding box center [980, 587] width 214 height 3
click at [1059, 589] on div at bounding box center [957, 587] width 214 height 3
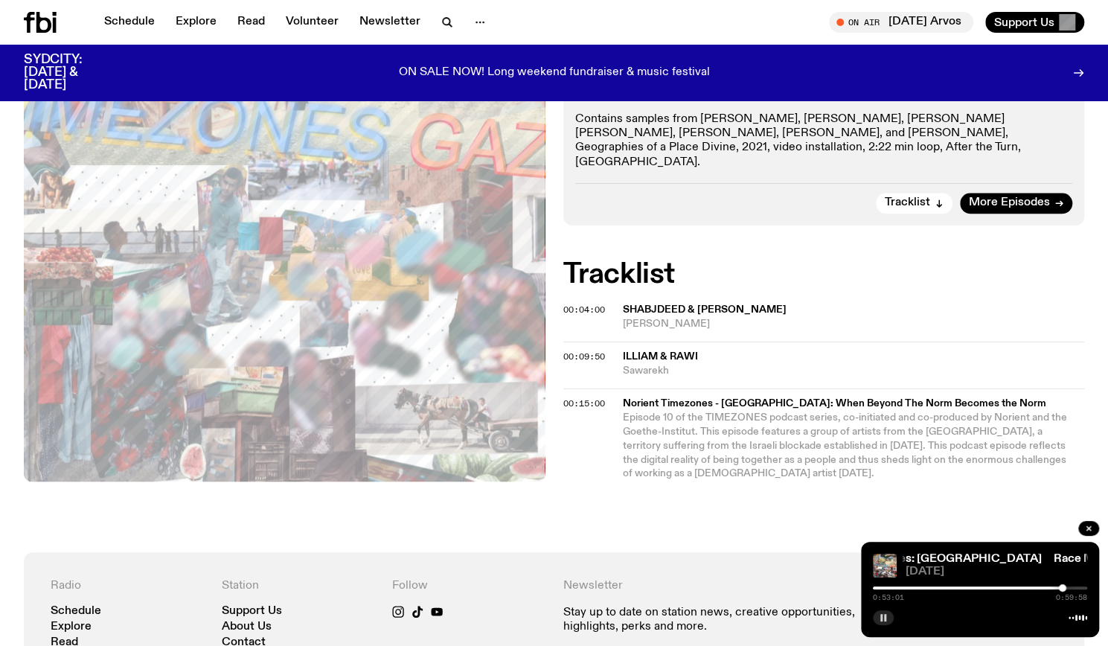
click at [879, 615] on icon "button" at bounding box center [883, 617] width 9 height 9
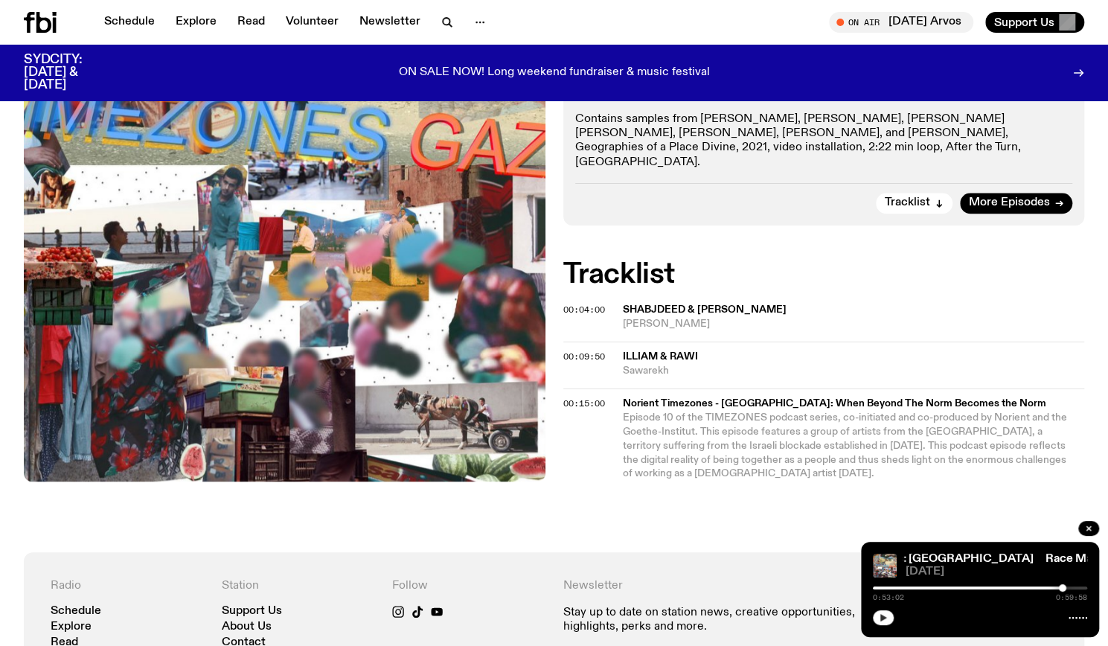
click at [882, 617] on icon "button" at bounding box center [883, 617] width 7 height 7
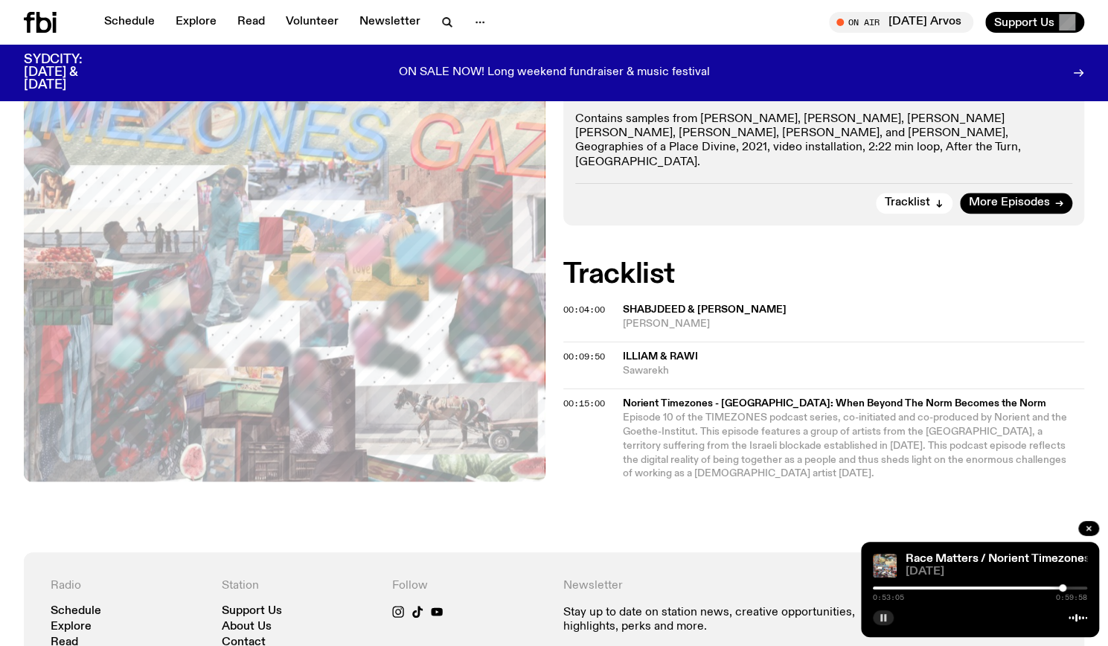
click at [882, 617] on rect "button" at bounding box center [881, 617] width 2 height 7
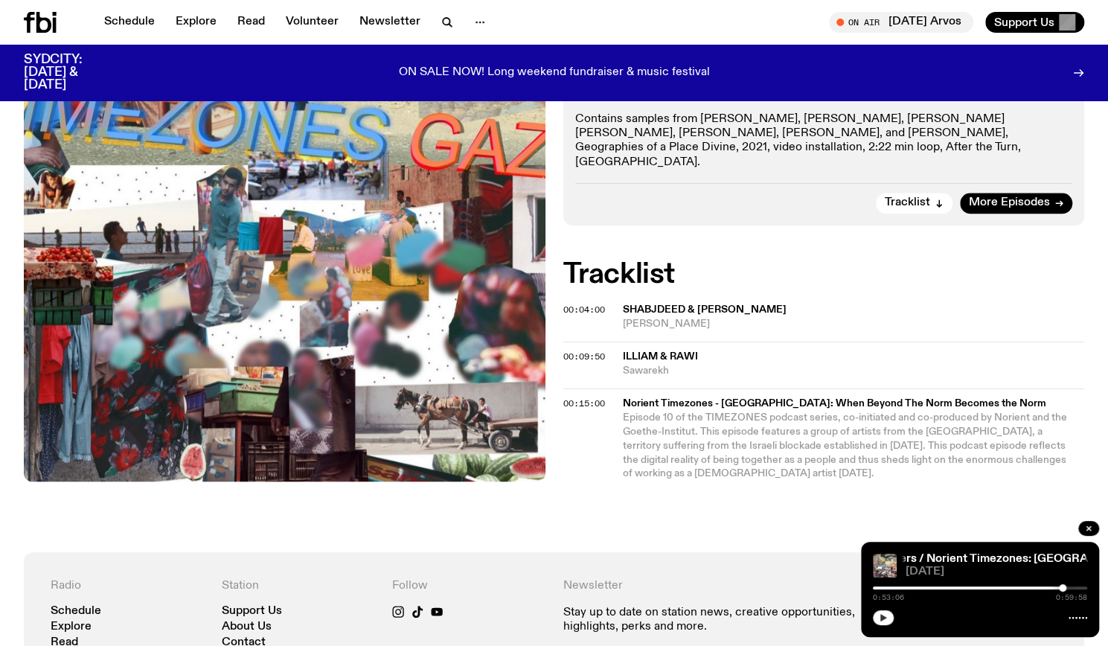
click at [881, 613] on icon "button" at bounding box center [883, 617] width 9 height 9
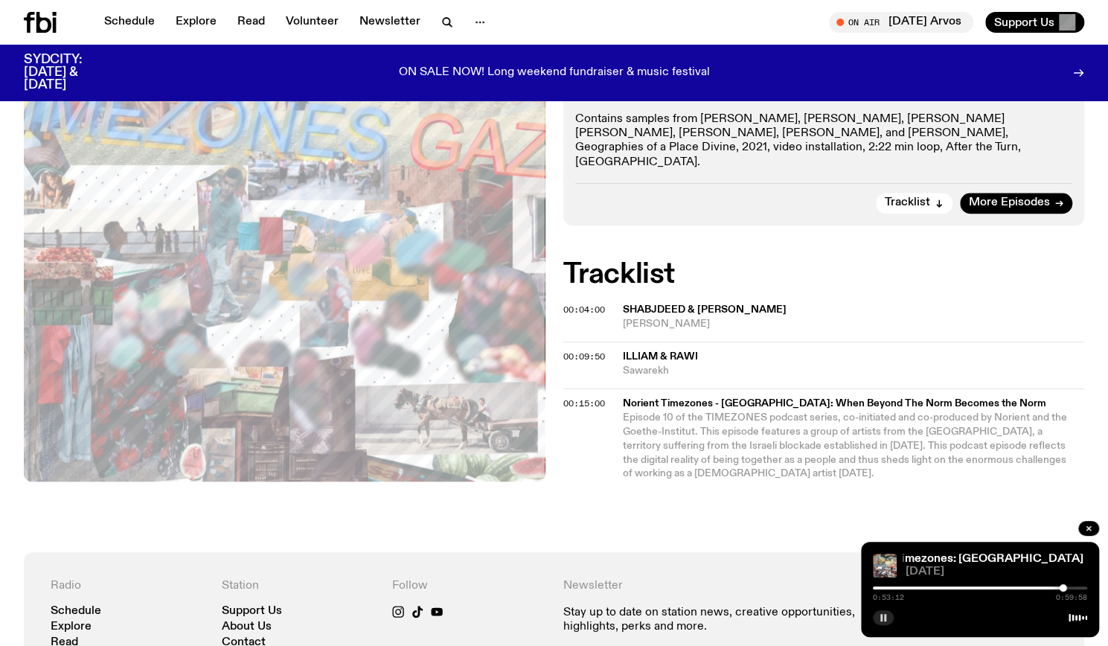
click at [1067, 589] on div at bounding box center [980, 587] width 214 height 3
click at [878, 618] on button "button" at bounding box center [883, 617] width 21 height 15
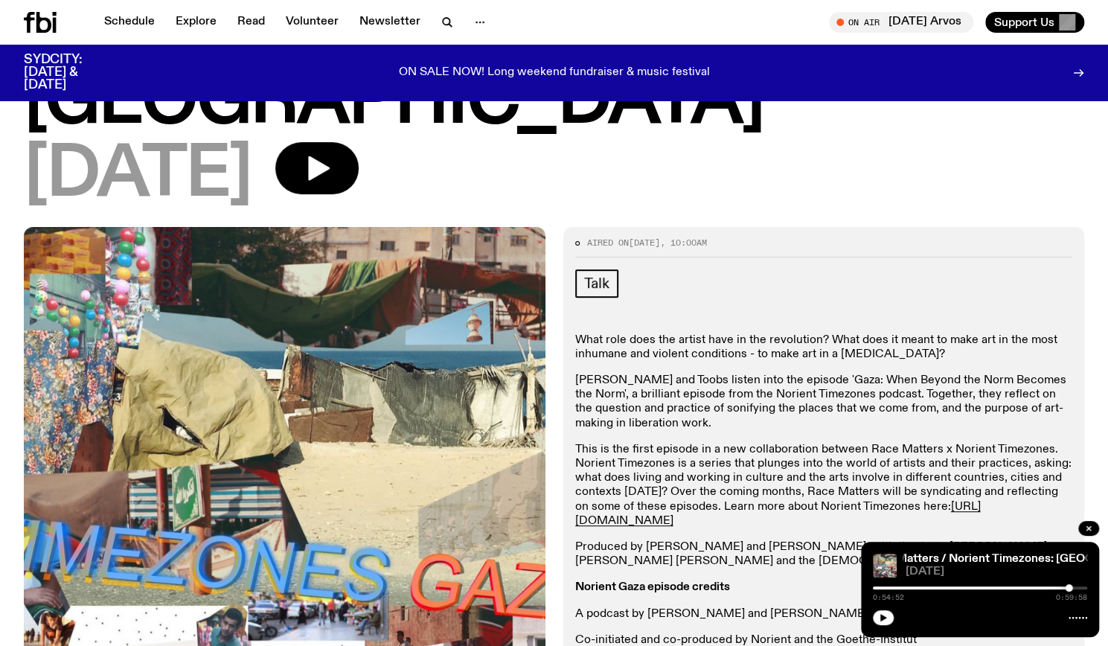
scroll to position [1, 0]
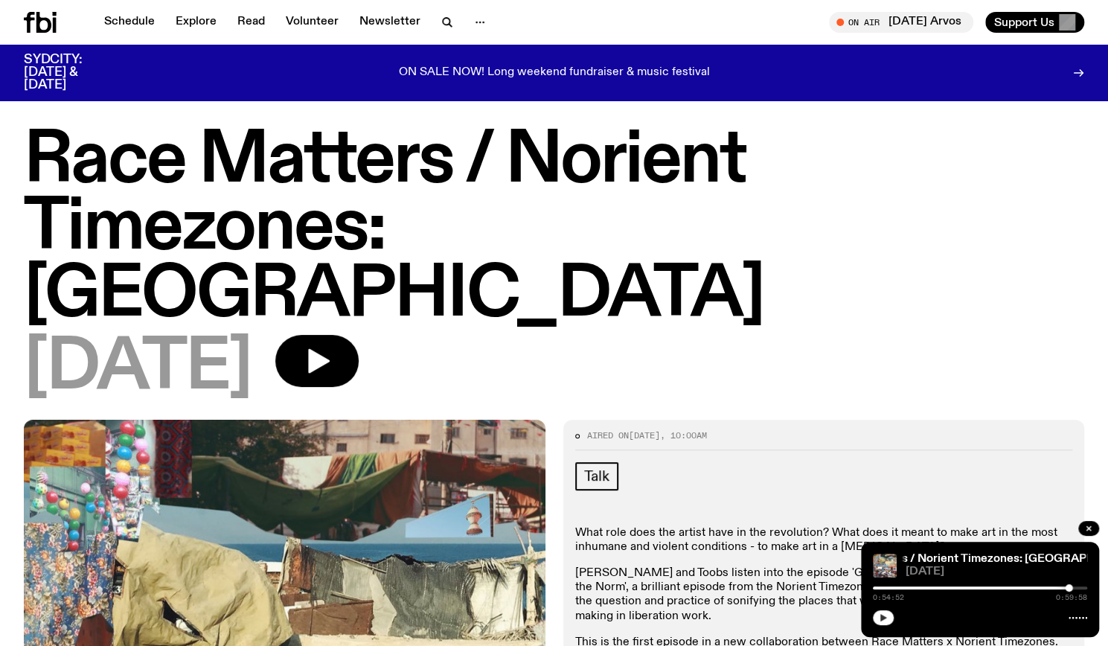
click at [879, 623] on button "button" at bounding box center [883, 617] width 21 height 15
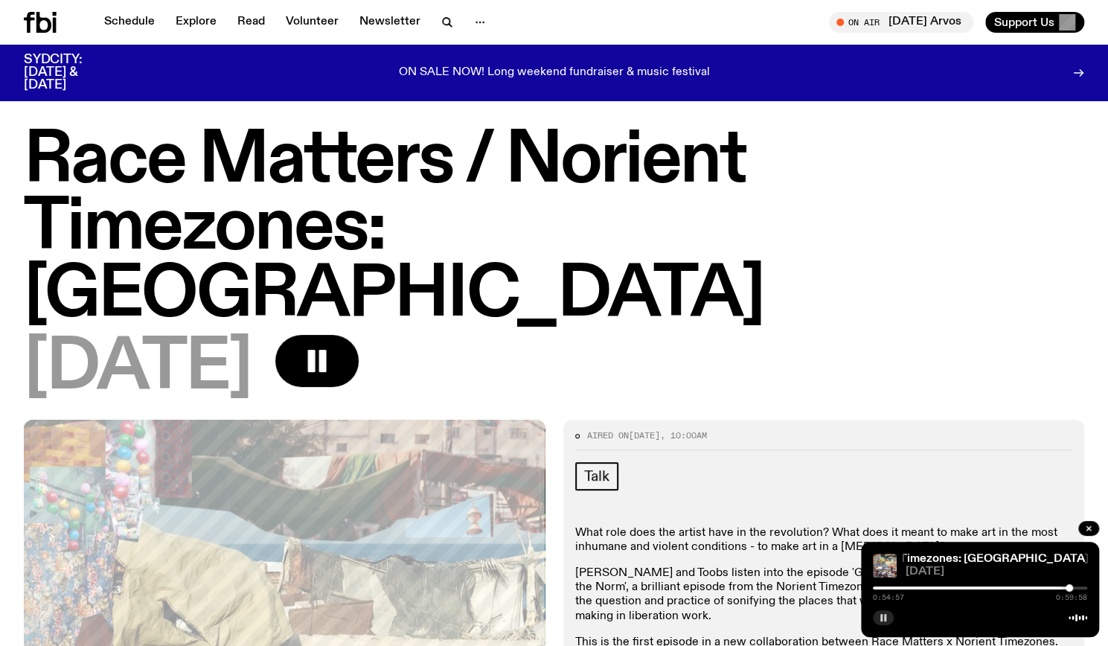
click at [884, 614] on icon "button" at bounding box center [883, 617] width 9 height 9
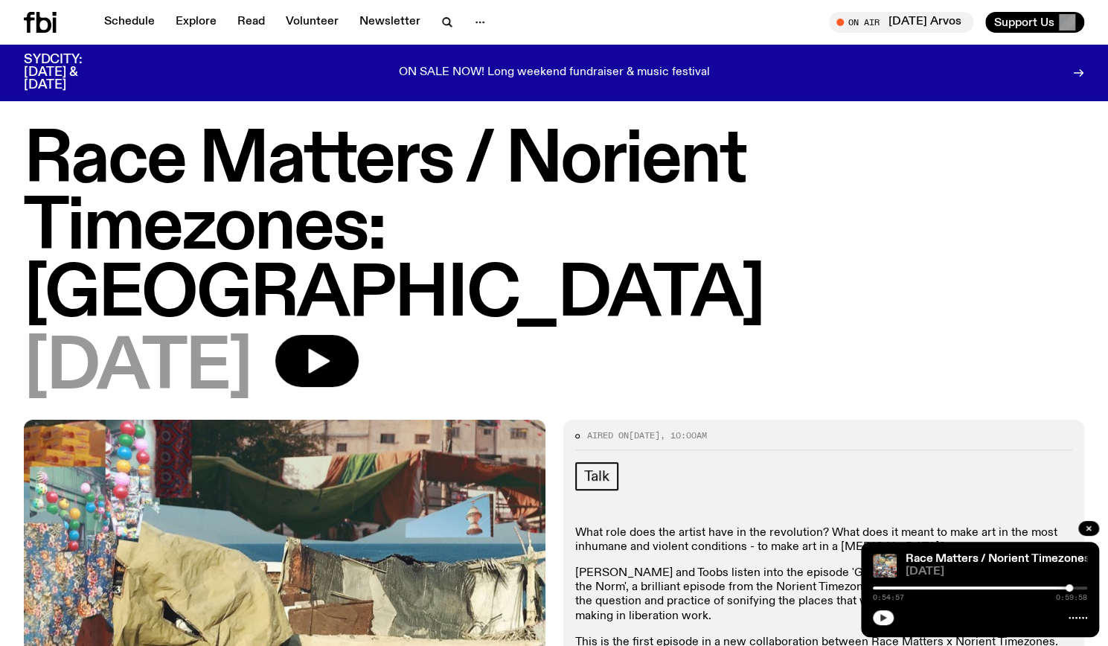
click at [979, 432] on div "Aired on 07.09.25 , 10:00am" at bounding box center [824, 441] width 498 height 18
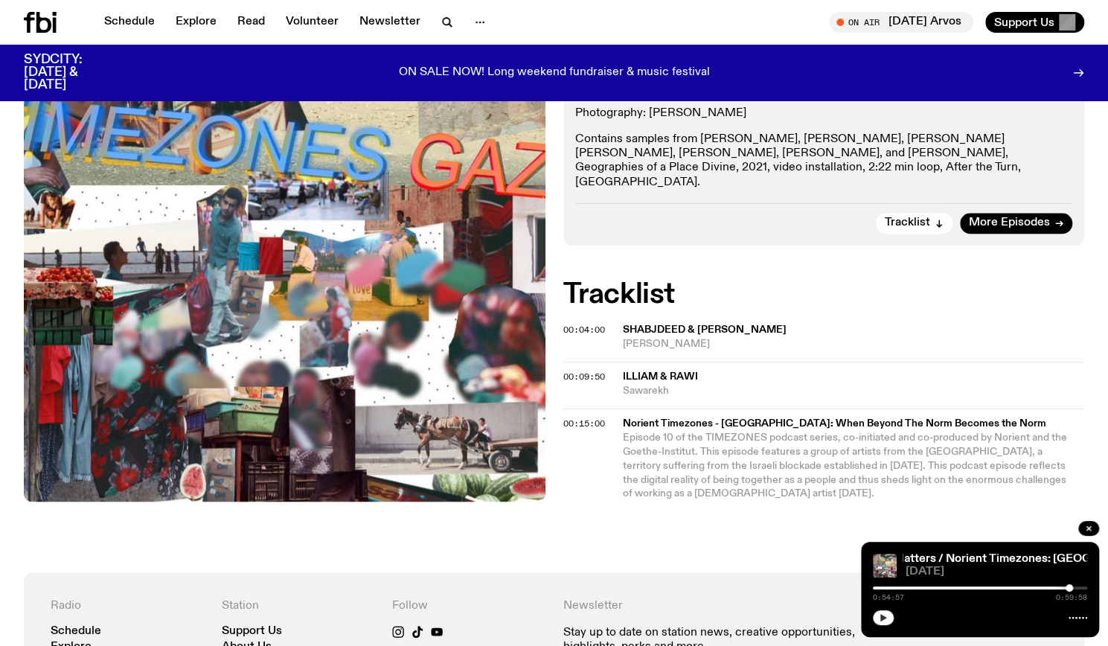
scroll to position [1079, 0]
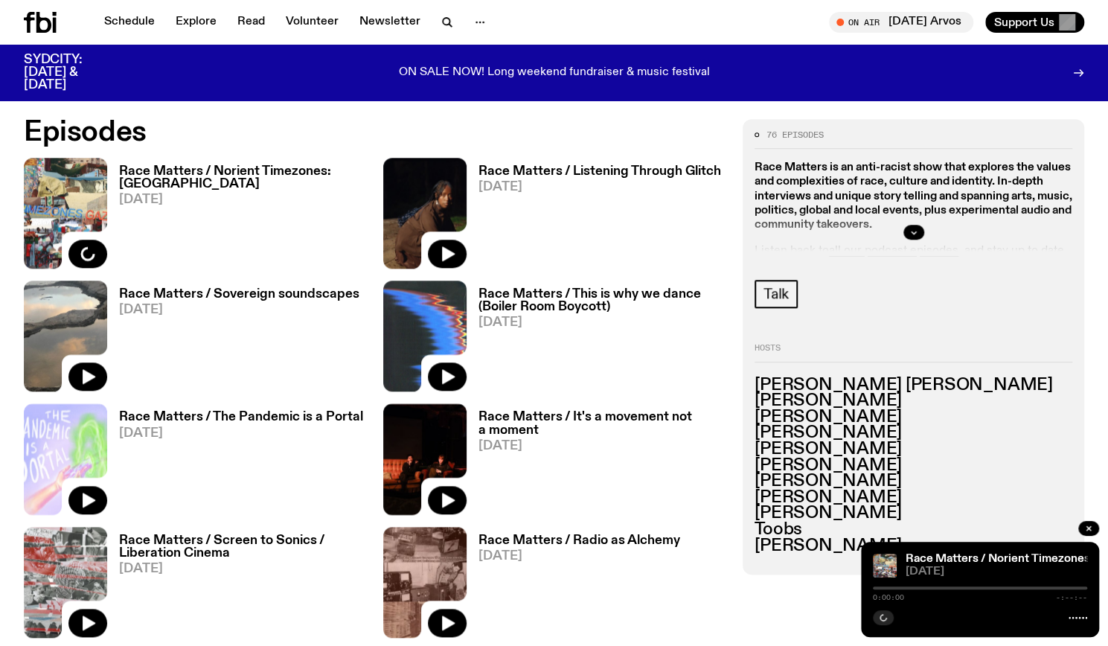
scroll to position [718, 0]
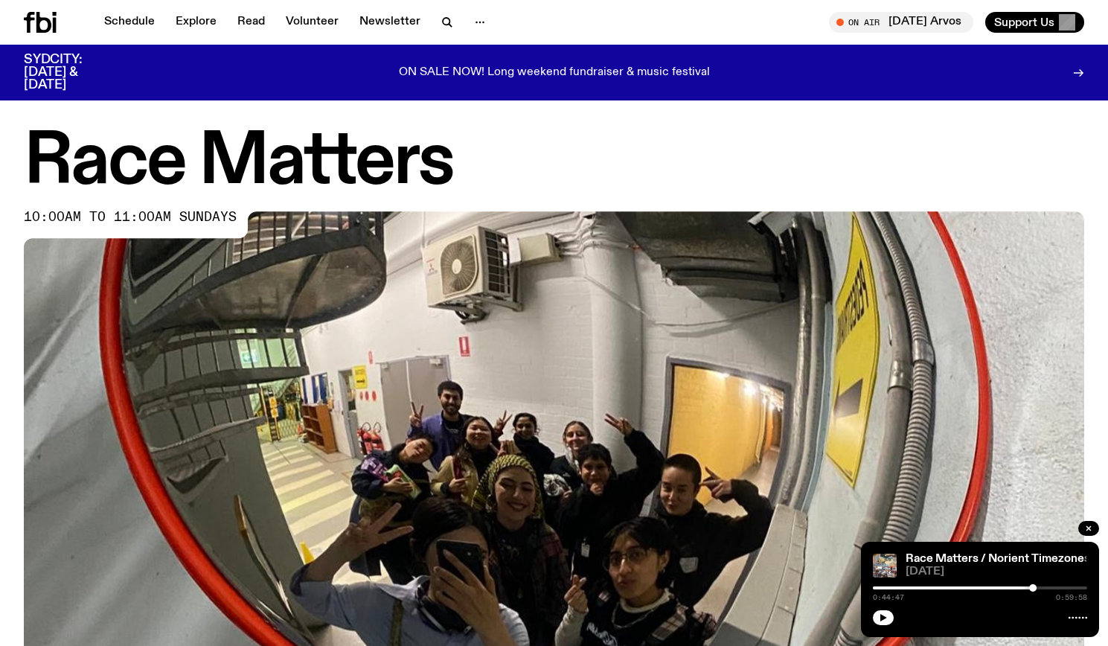
scroll to position [718, 0]
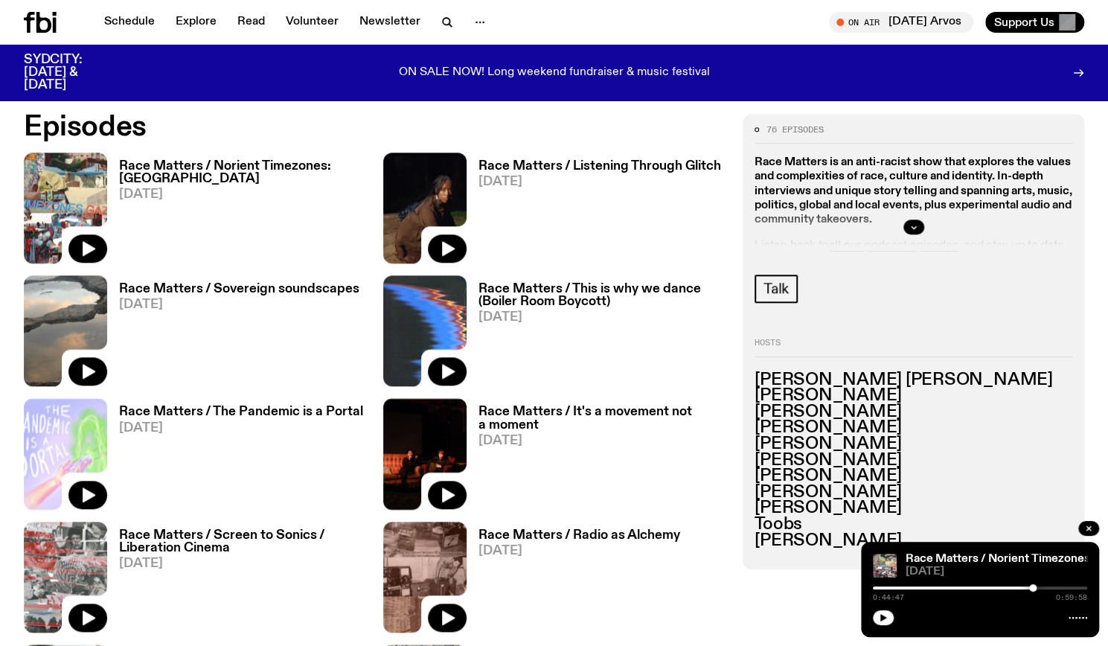
drag, startPoint x: 0, startPoint y: 0, endPoint x: 890, endPoint y: 624, distance: 1087.0
click at [890, 624] on div at bounding box center [980, 616] width 214 height 18
click at [884, 621] on icon "button" at bounding box center [883, 617] width 9 height 9
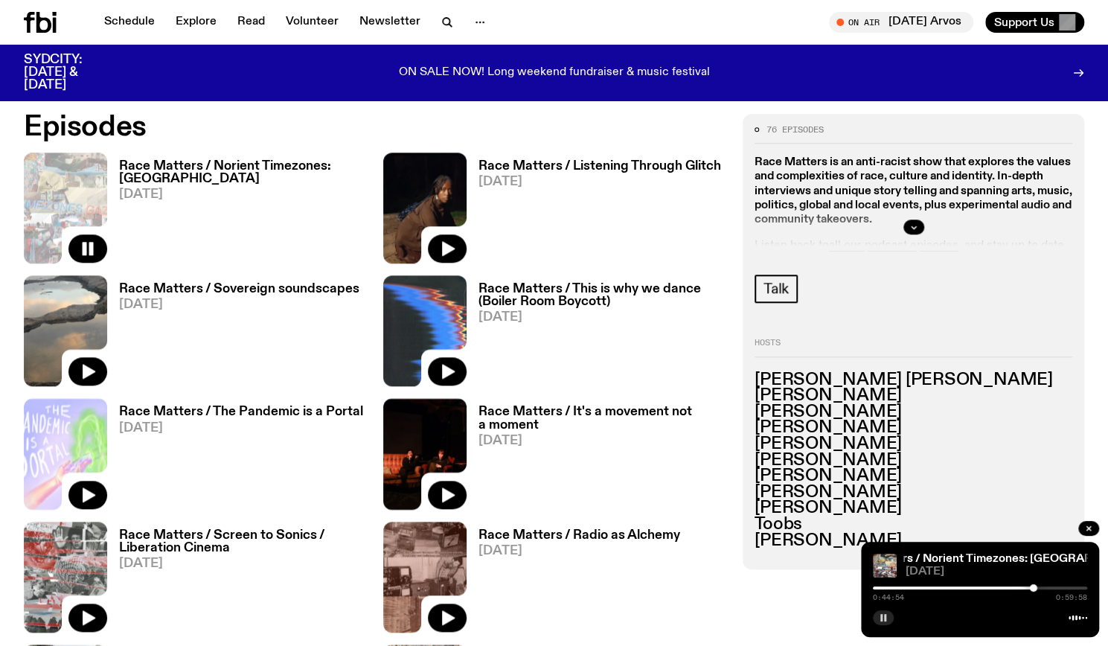
click at [1044, 587] on div at bounding box center [980, 587] width 214 height 3
click at [1042, 587] on div at bounding box center [1044, 587] width 7 height 7
click at [1053, 586] on div at bounding box center [980, 587] width 214 height 3
click at [1058, 586] on div at bounding box center [980, 587] width 214 height 3
click at [1061, 586] on div at bounding box center [1057, 587] width 7 height 7
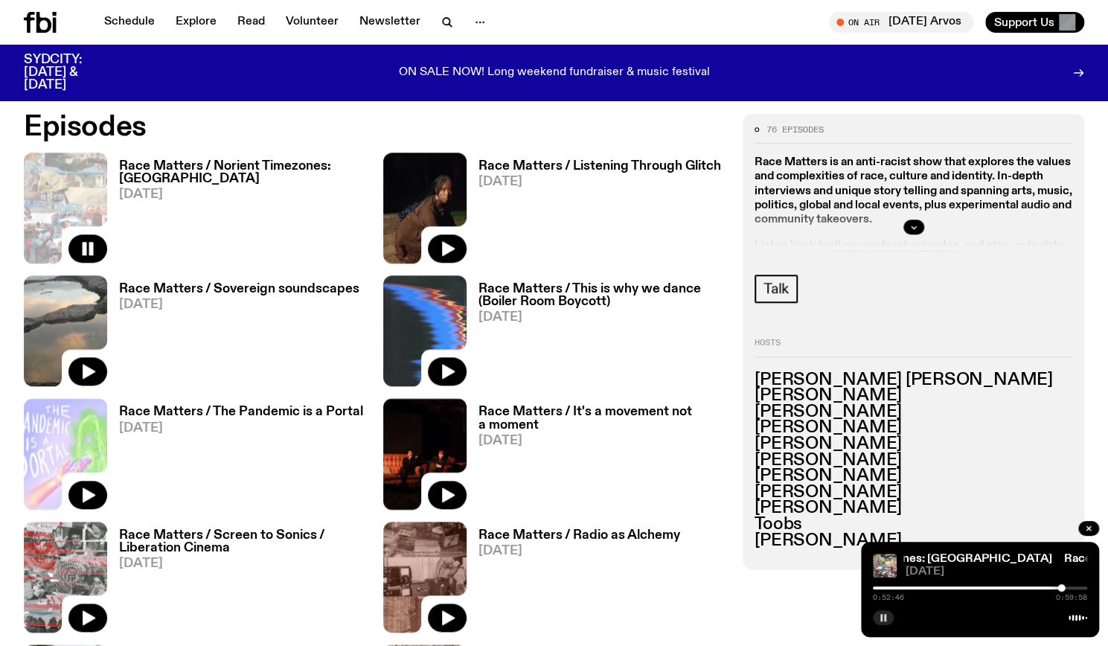
click at [1066, 586] on div at bounding box center [980, 587] width 214 height 3
click at [1065, 588] on div at bounding box center [1065, 587] width 7 height 7
click at [1061, 588] on div at bounding box center [958, 587] width 214 height 3
click at [1064, 585] on div at bounding box center [1063, 587] width 7 height 7
click at [1059, 589] on div "0:54:03 0:59:58" at bounding box center [980, 592] width 214 height 18
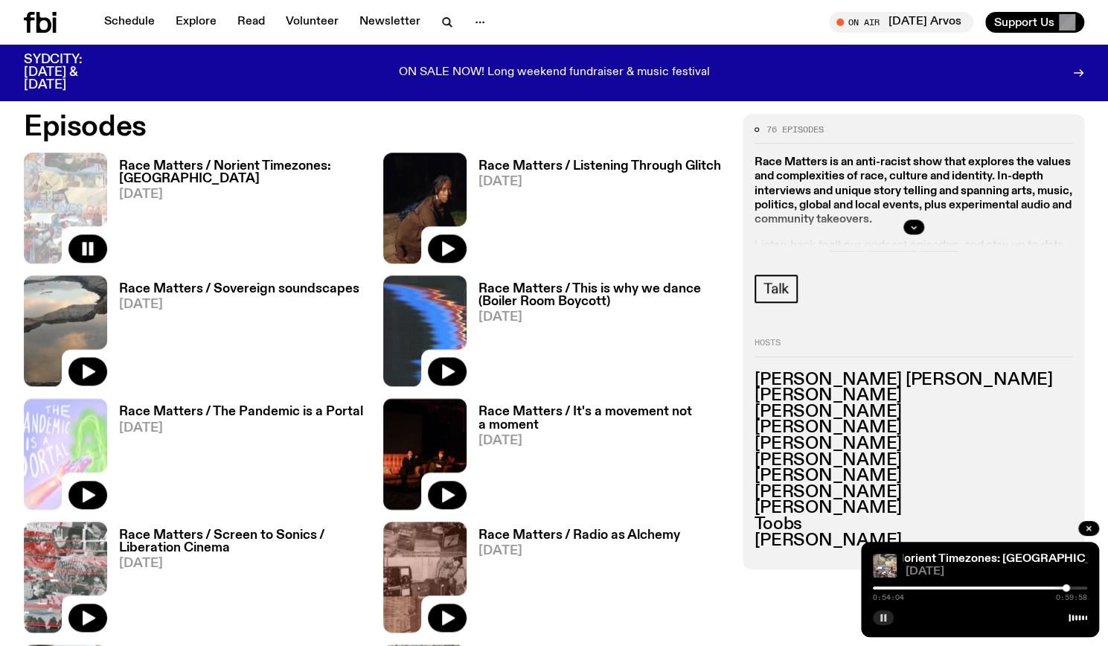
click at [1059, 587] on div at bounding box center [959, 587] width 214 height 3
click at [1062, 587] on div at bounding box center [1061, 587] width 7 height 7
click at [1064, 587] on div at bounding box center [1063, 587] width 7 height 7
click at [1062, 587] on div at bounding box center [1063, 587] width 7 height 7
click at [883, 615] on icon "button" at bounding box center [883, 617] width 9 height 9
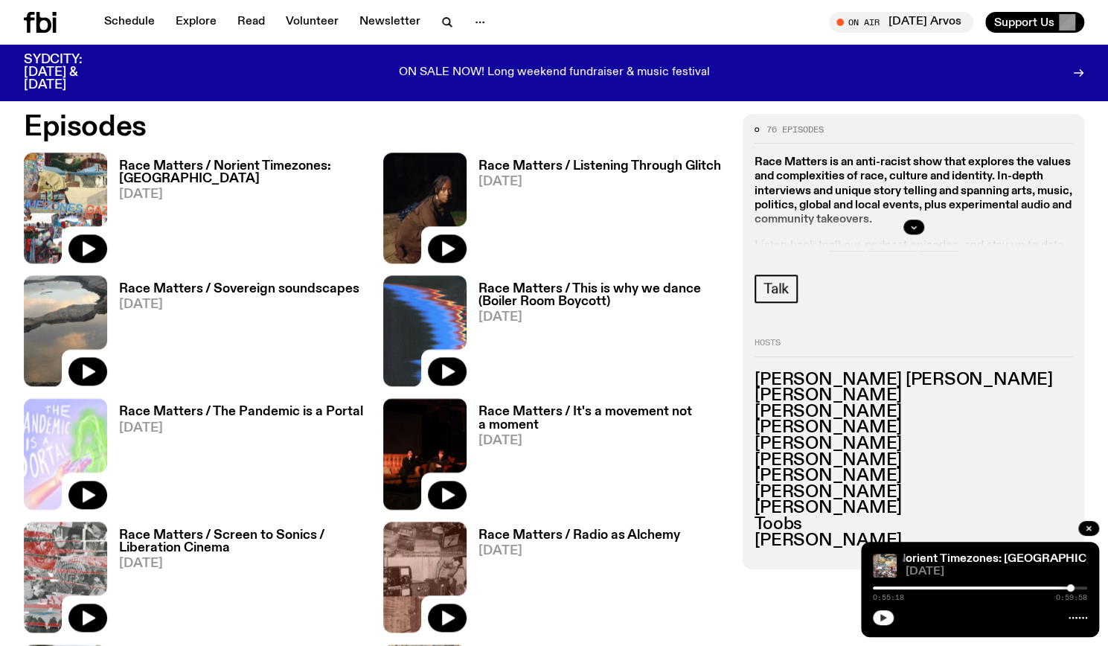
click at [888, 615] on button "button" at bounding box center [883, 617] width 21 height 15
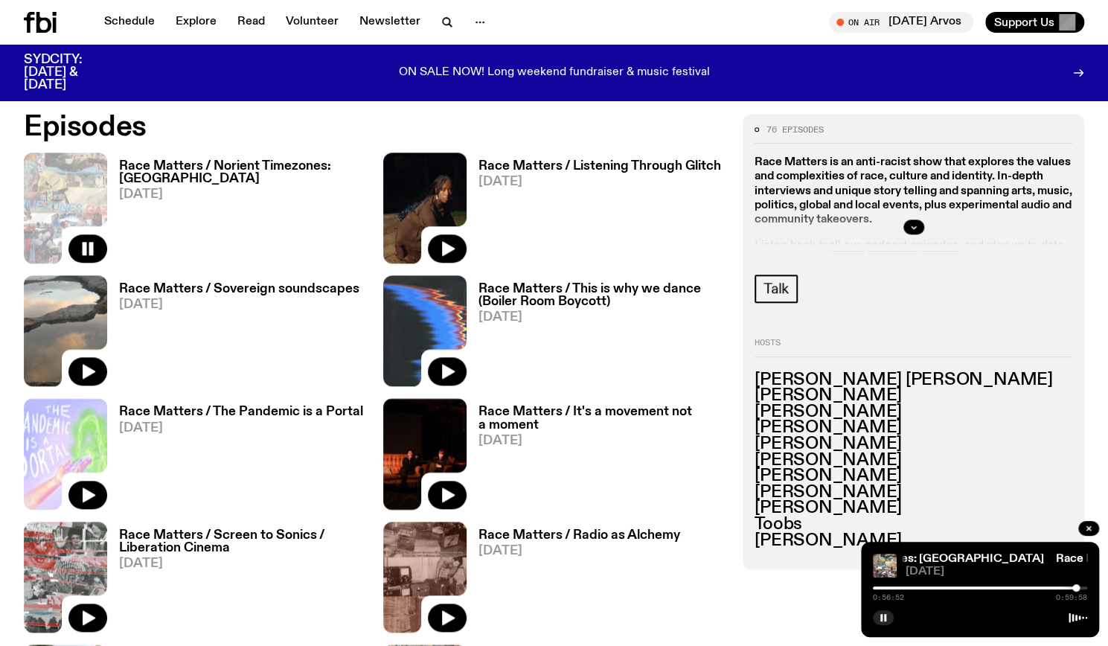
click at [1077, 588] on div at bounding box center [1075, 587] width 7 height 7
click at [889, 620] on button "button" at bounding box center [883, 617] width 21 height 15
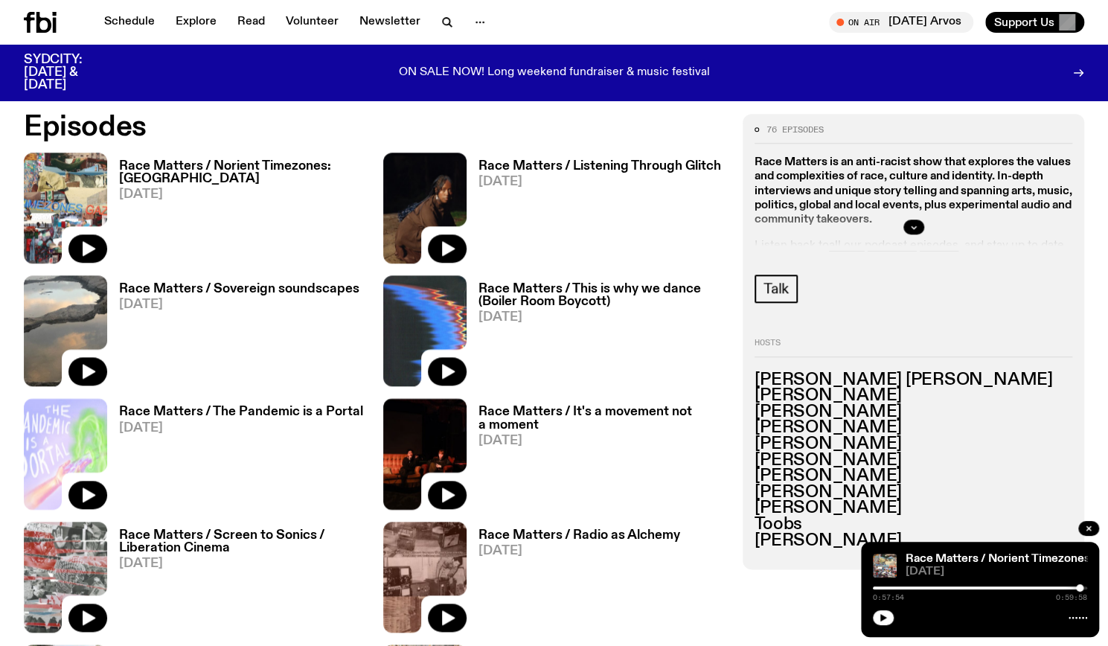
click at [896, 618] on div at bounding box center [980, 616] width 214 height 18
click at [893, 618] on div at bounding box center [980, 616] width 214 height 18
click at [890, 618] on button "button" at bounding box center [883, 617] width 21 height 15
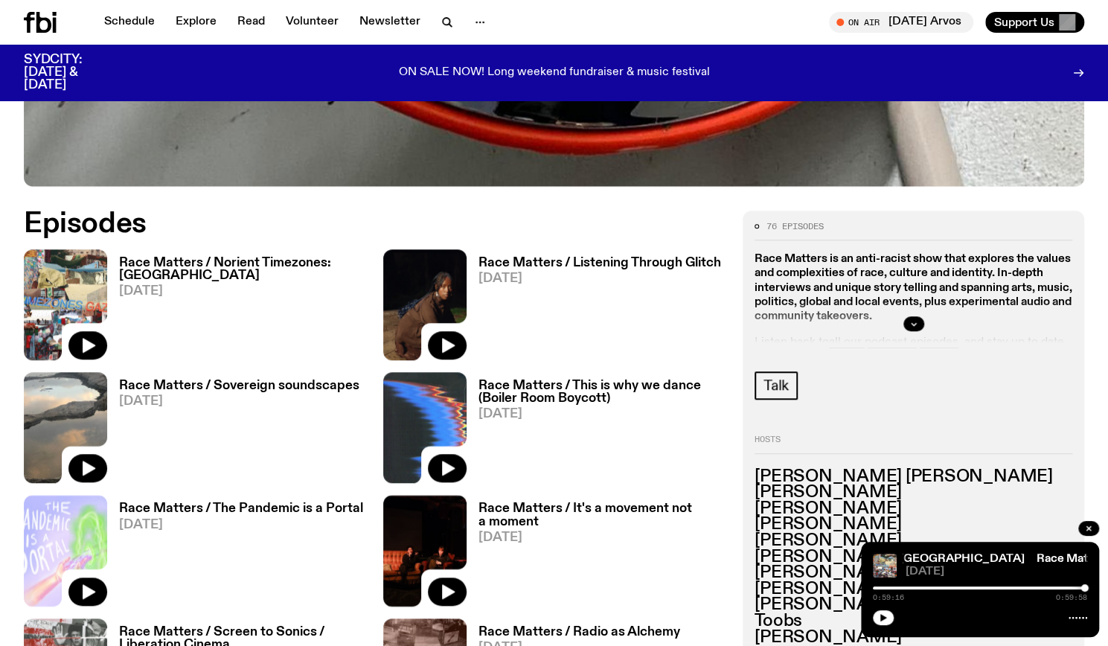
scroll to position [717, 0]
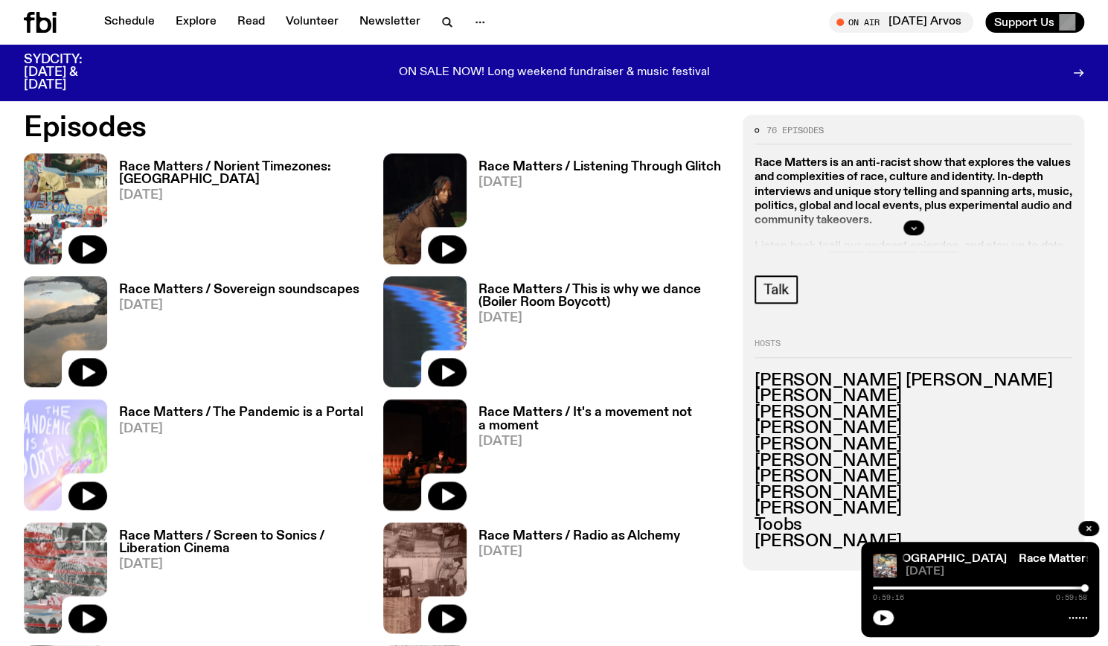
click at [275, 162] on h3 "Race Matters / Norient Timezones: [GEOGRAPHIC_DATA]" at bounding box center [242, 173] width 246 height 25
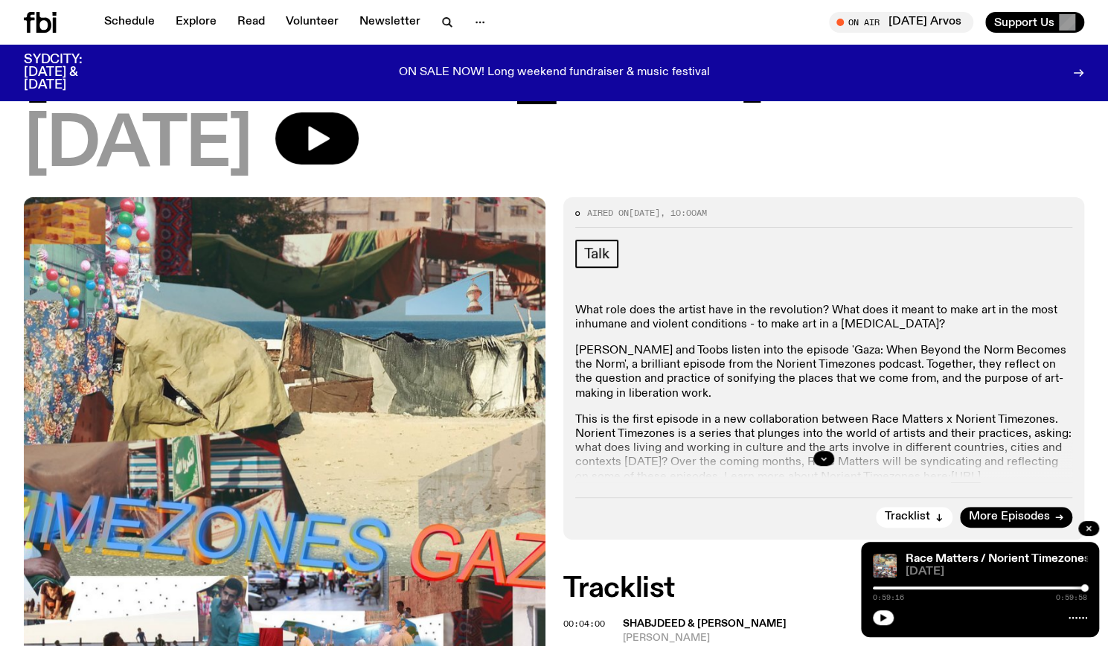
scroll to position [223, 0]
click at [821, 452] on button "button" at bounding box center [823, 459] width 21 height 15
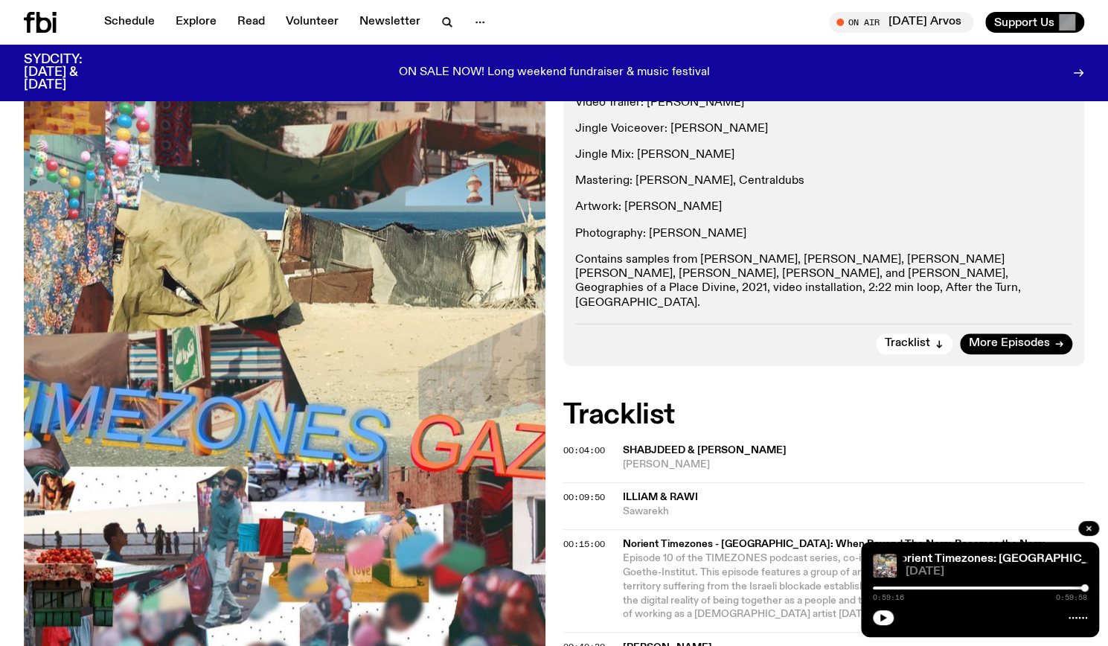
scroll to position [841, 0]
